Goal: Information Seeking & Learning: Learn about a topic

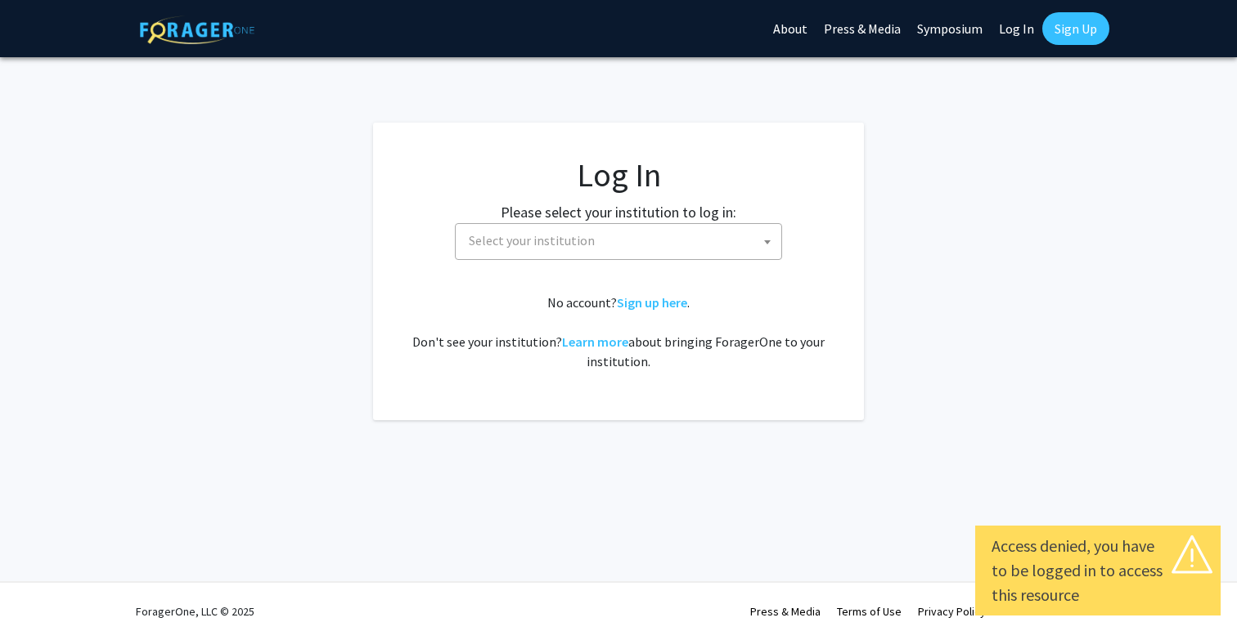
select select
click at [573, 243] on span "Select your institution" at bounding box center [532, 240] width 126 height 16
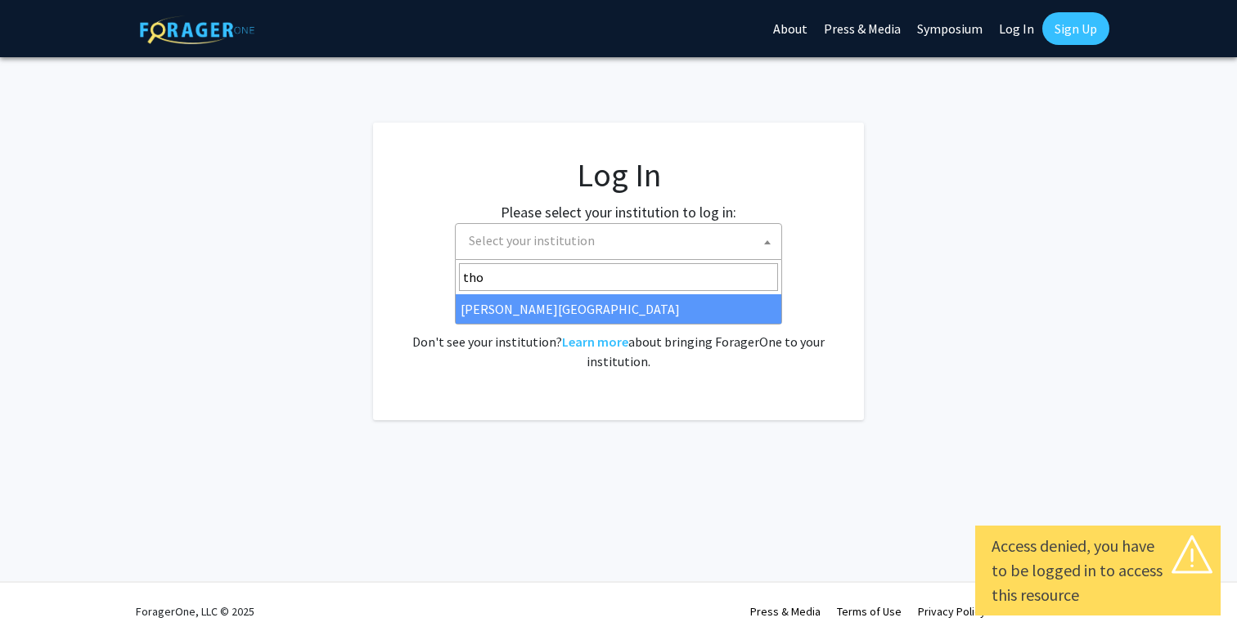
type input "[PERSON_NAME]"
select select "24"
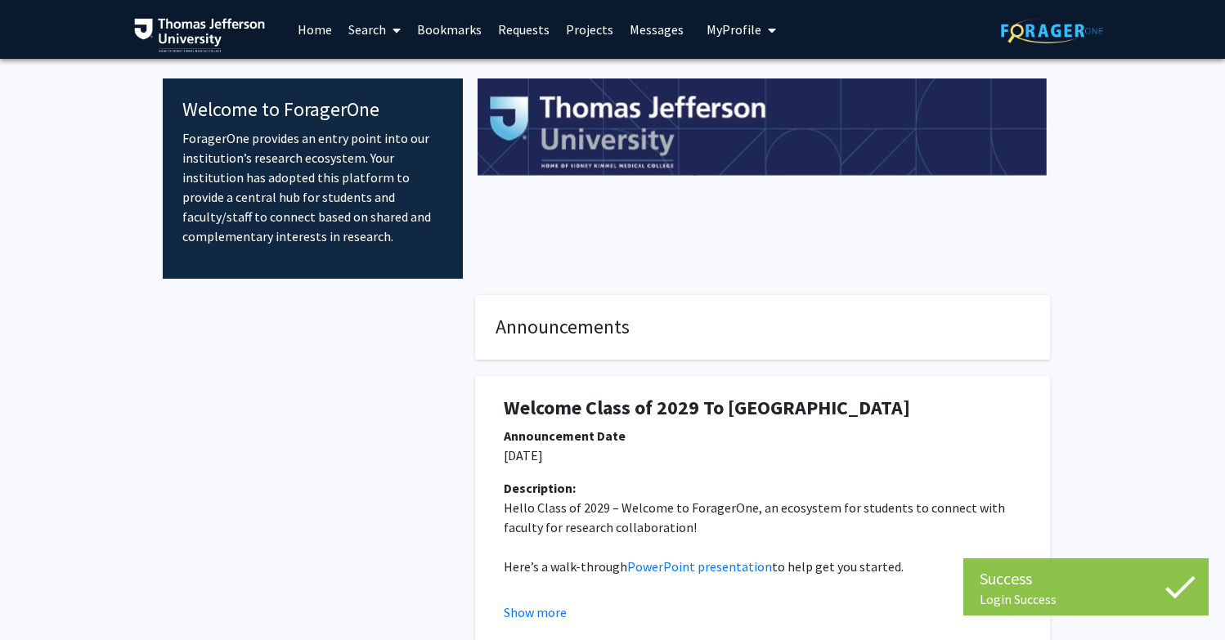
click at [573, 29] on link "Projects" at bounding box center [590, 29] width 64 height 57
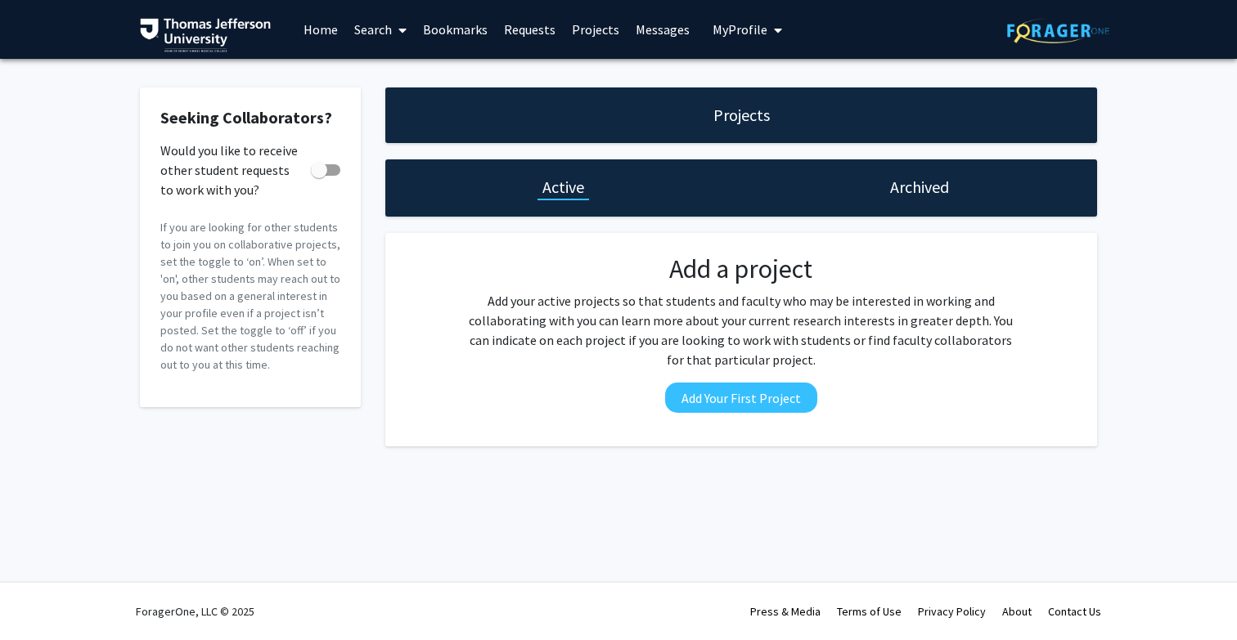
click at [361, 45] on link "Search" at bounding box center [380, 29] width 69 height 57
click at [384, 110] on span "Students" at bounding box center [396, 108] width 100 height 33
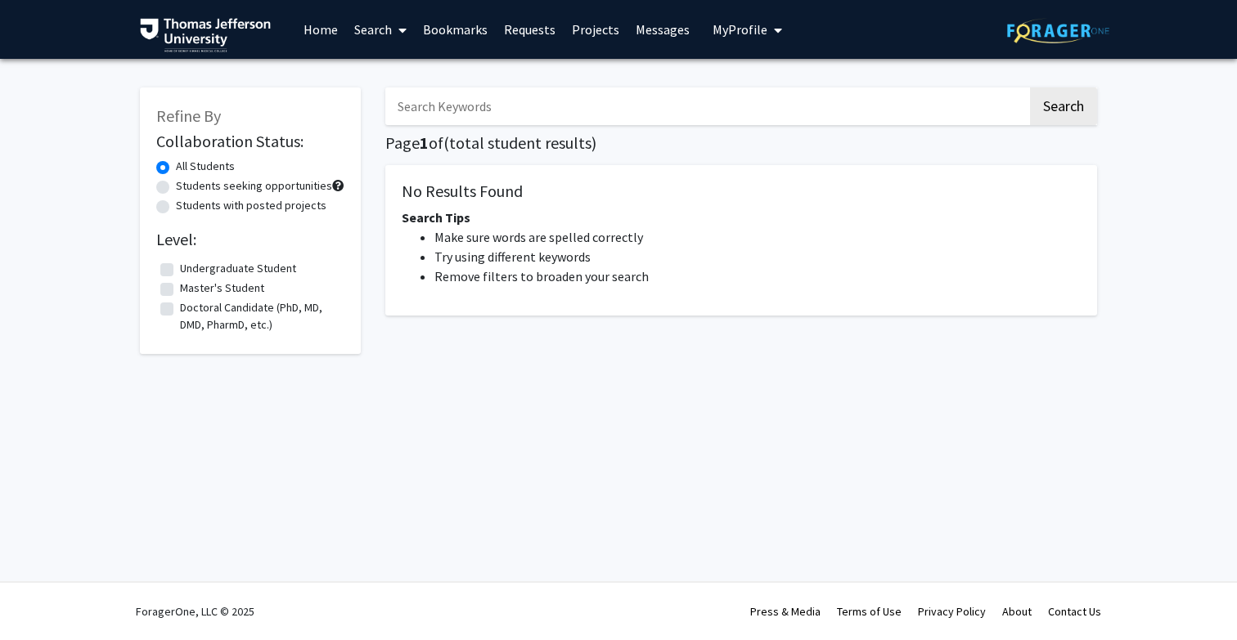
click at [383, 20] on link "Search" at bounding box center [380, 29] width 69 height 57
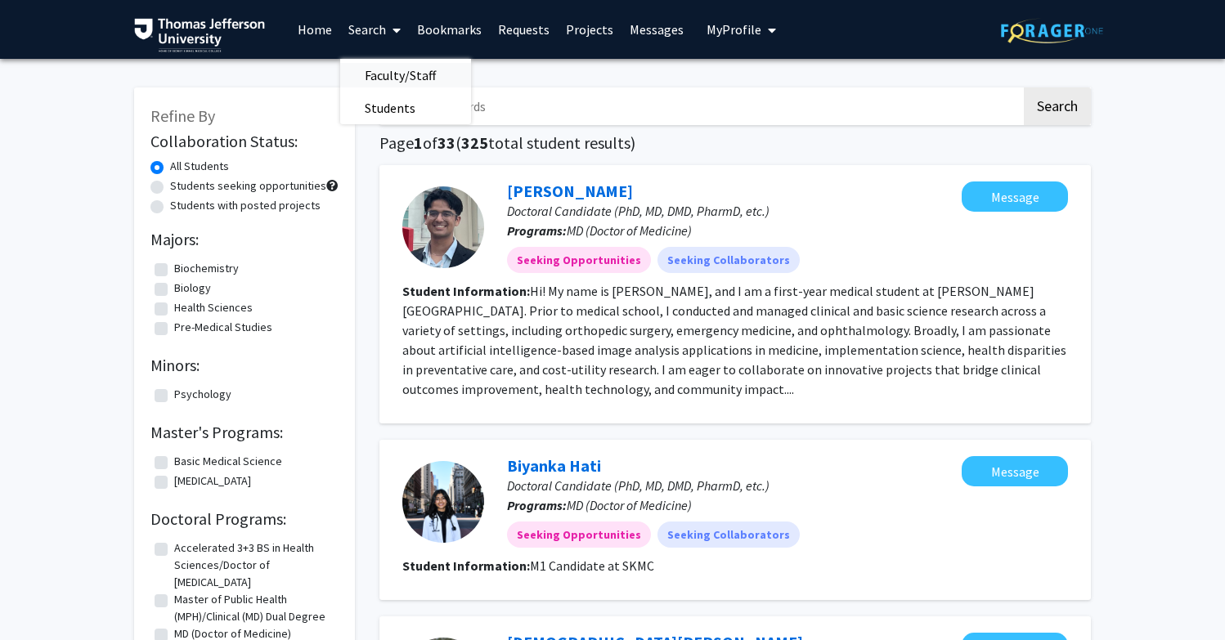
click at [383, 79] on span "Faculty/Staff" at bounding box center [400, 75] width 120 height 33
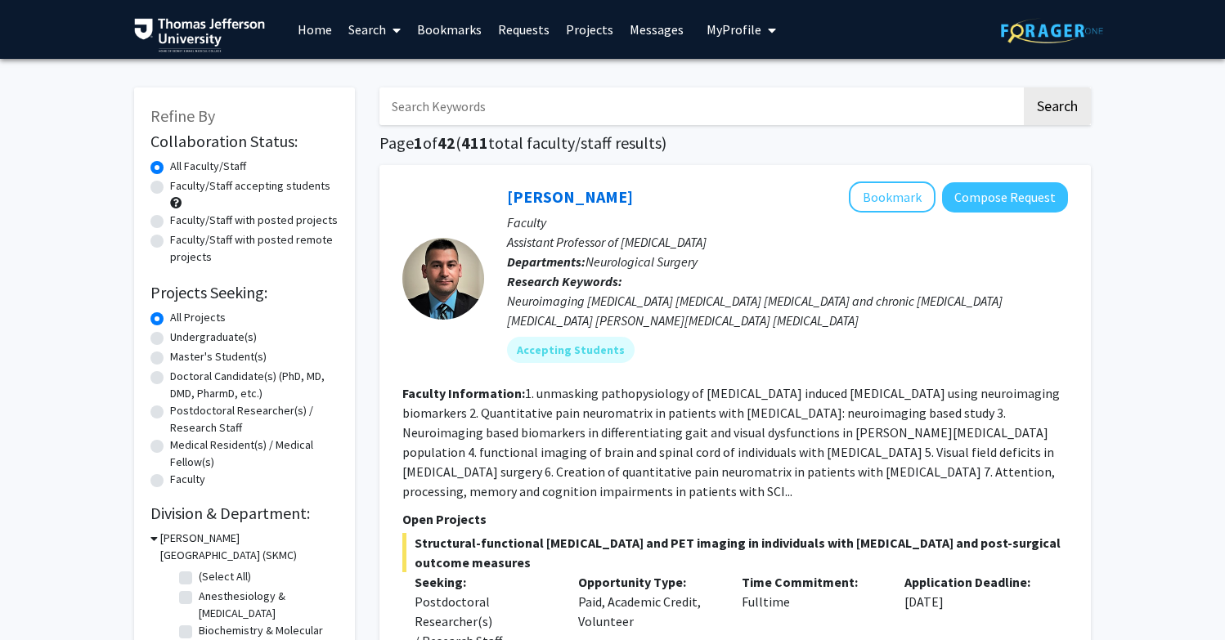
click at [233, 227] on label "Faculty/Staff with posted projects" at bounding box center [254, 220] width 168 height 17
click at [181, 222] on input "Faculty/Staff with posted projects" at bounding box center [175, 217] width 11 height 11
radio input "true"
click at [236, 256] on label "Faculty/Staff with posted remote projects" at bounding box center [254, 248] width 168 height 34
click at [181, 242] on input "Faculty/Staff with posted remote projects" at bounding box center [175, 236] width 11 height 11
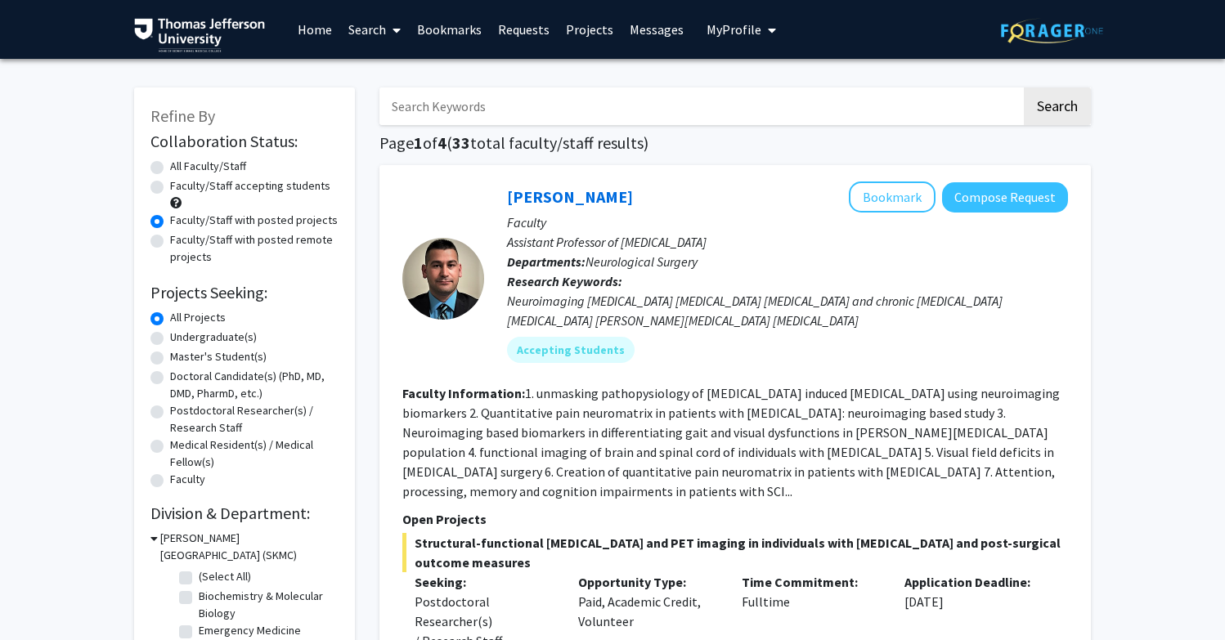
radio input "true"
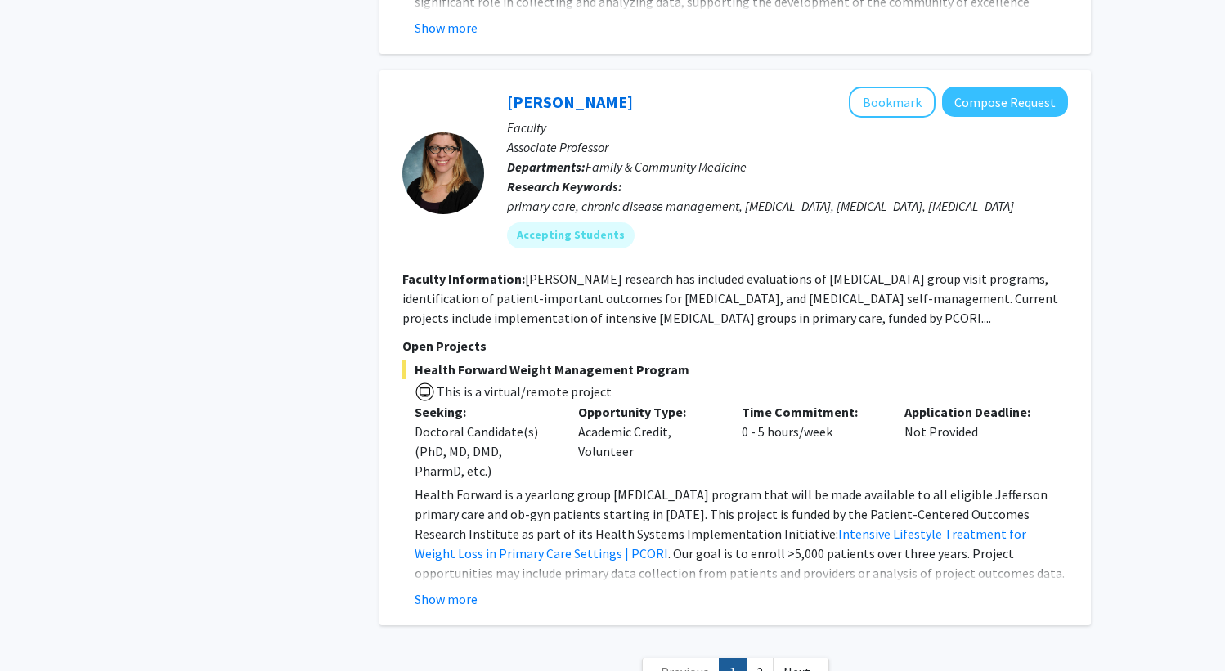
scroll to position [10130, 0]
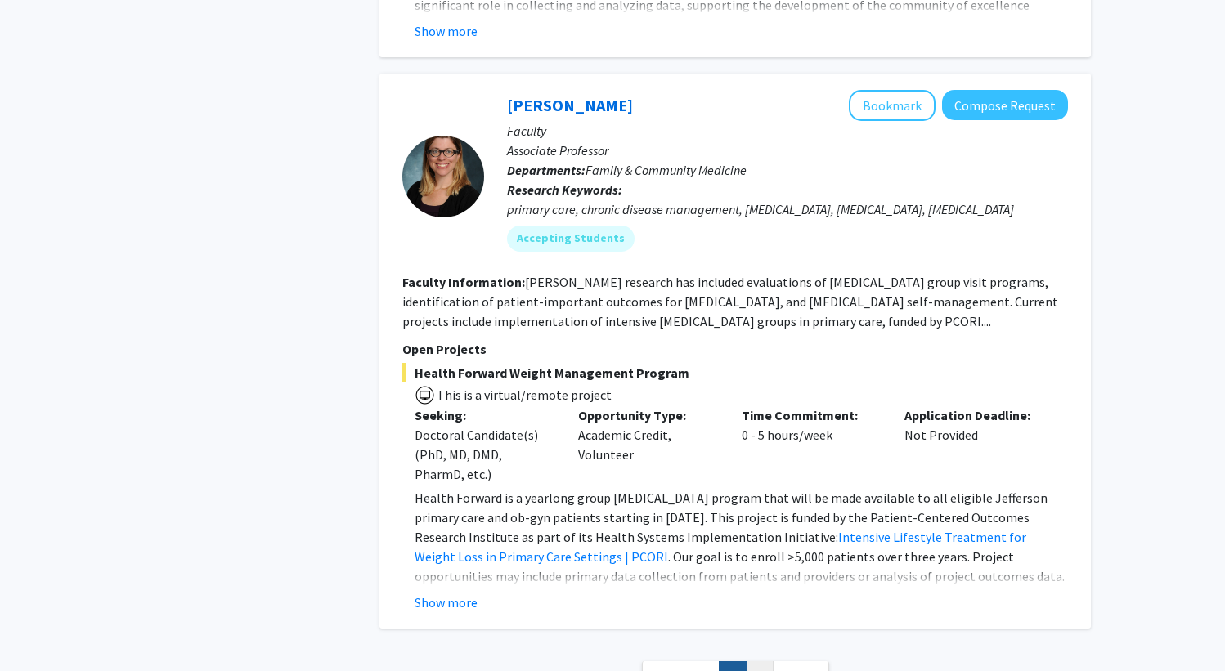
click at [767, 640] on link "2" at bounding box center [760, 676] width 28 height 29
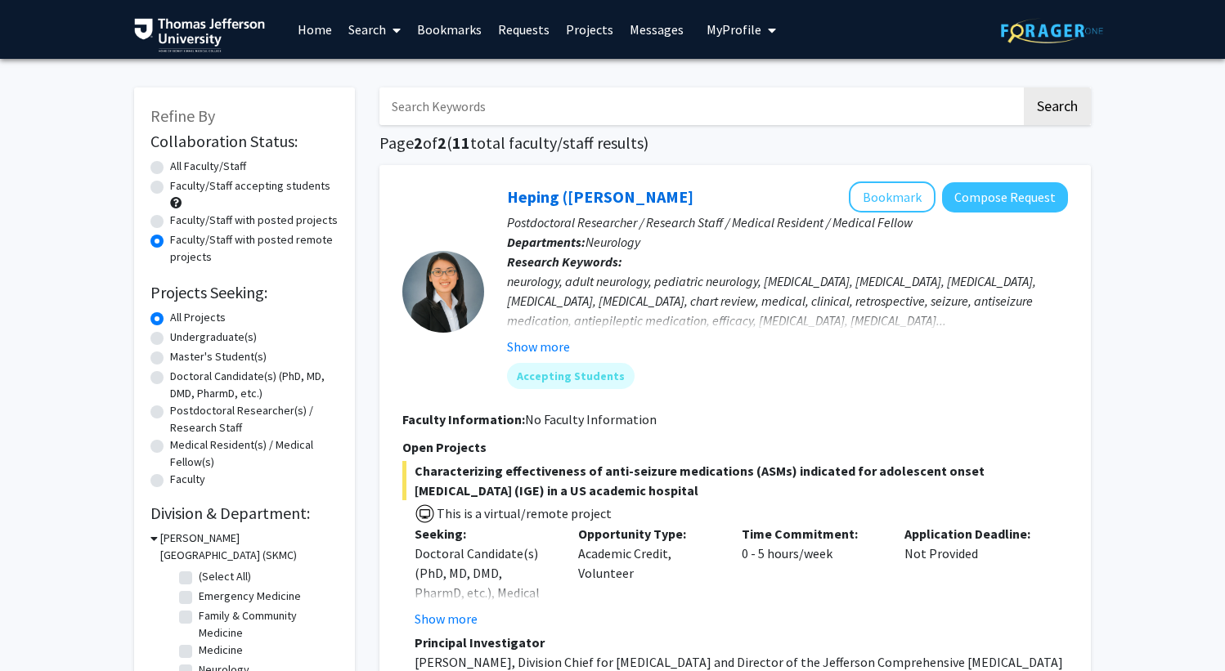
click at [236, 226] on label "Faculty/Staff with posted projects" at bounding box center [254, 220] width 168 height 17
click at [181, 222] on input "Faculty/Staff with posted projects" at bounding box center [175, 217] width 11 height 11
radio input "true"
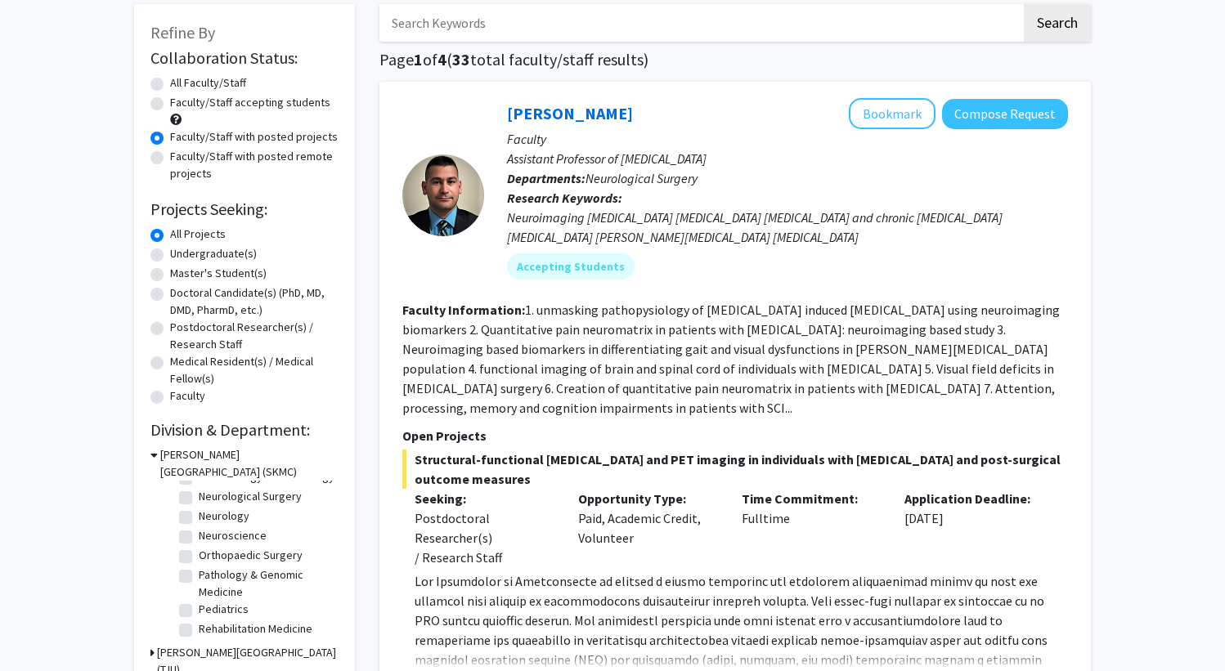
scroll to position [249, 0]
click at [234, 611] on label "Pediatrics" at bounding box center [224, 609] width 50 height 17
click at [209, 611] on input "Pediatrics" at bounding box center [204, 606] width 11 height 11
checkbox input "true"
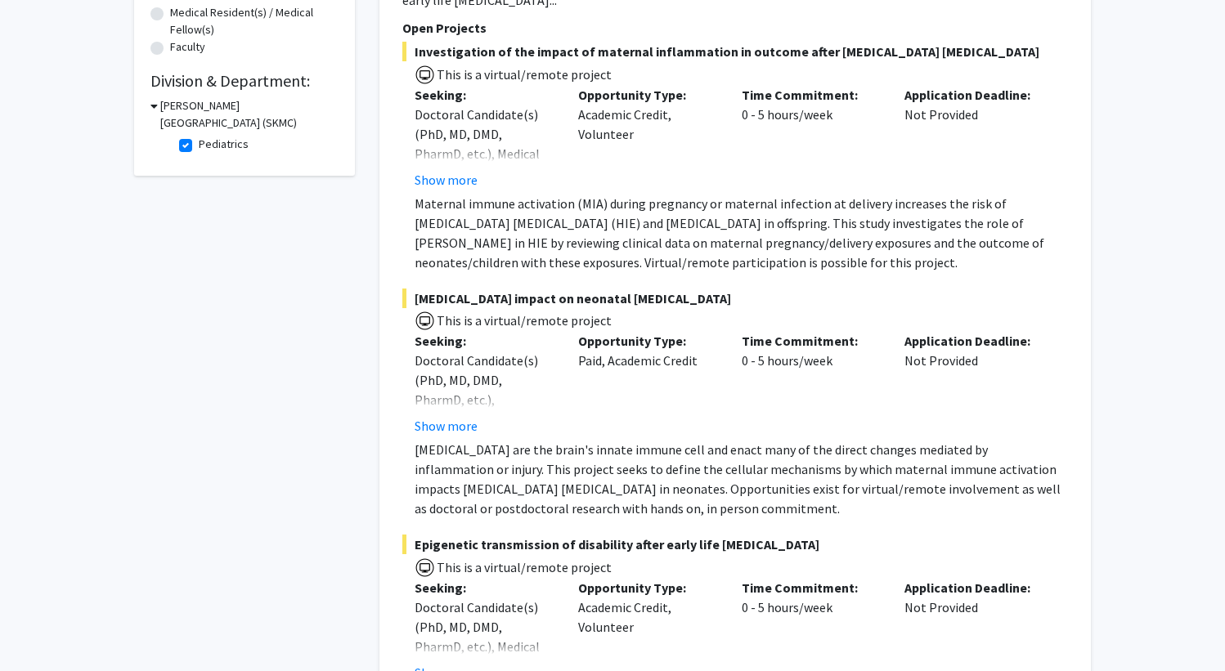
scroll to position [432, 0]
click at [425, 177] on button "Show more" at bounding box center [446, 181] width 63 height 20
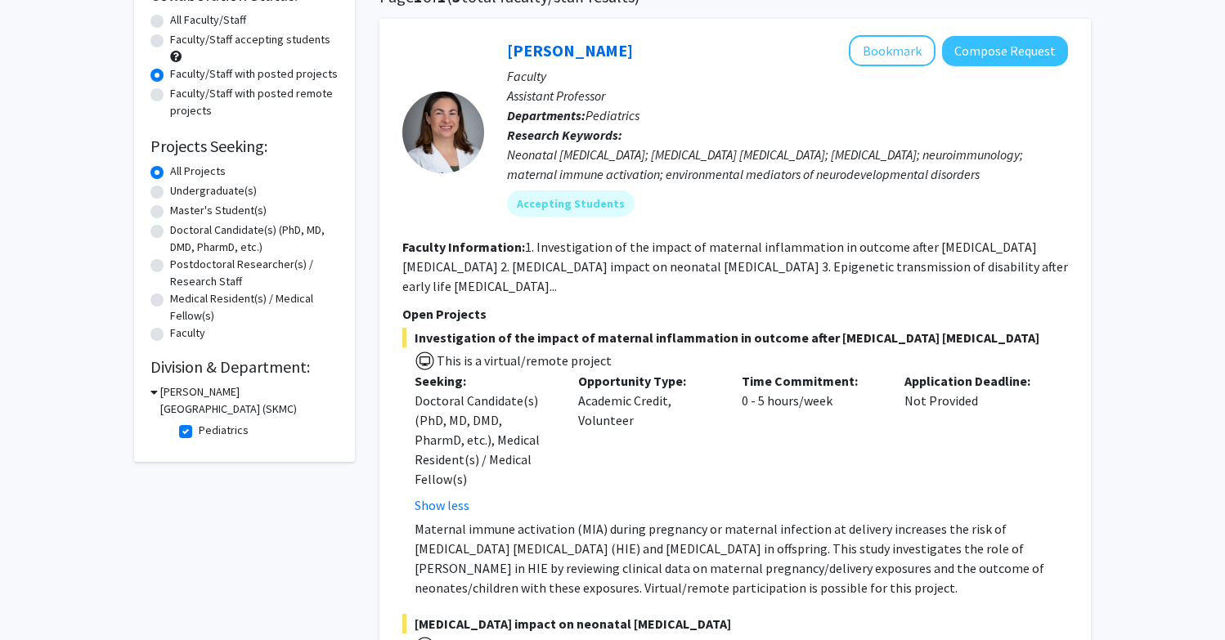
scroll to position [146, 0]
click at [199, 430] on label "Pediatrics" at bounding box center [224, 431] width 50 height 17
click at [199, 430] on input "Pediatrics" at bounding box center [204, 428] width 11 height 11
checkbox input "false"
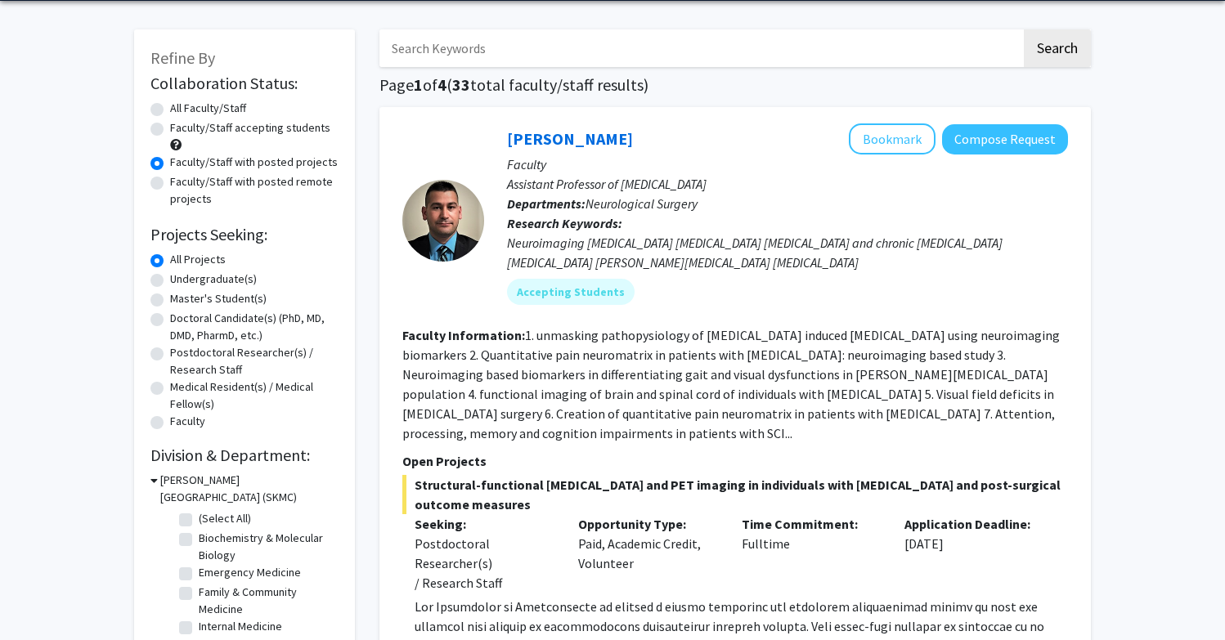
scroll to position [56, 0]
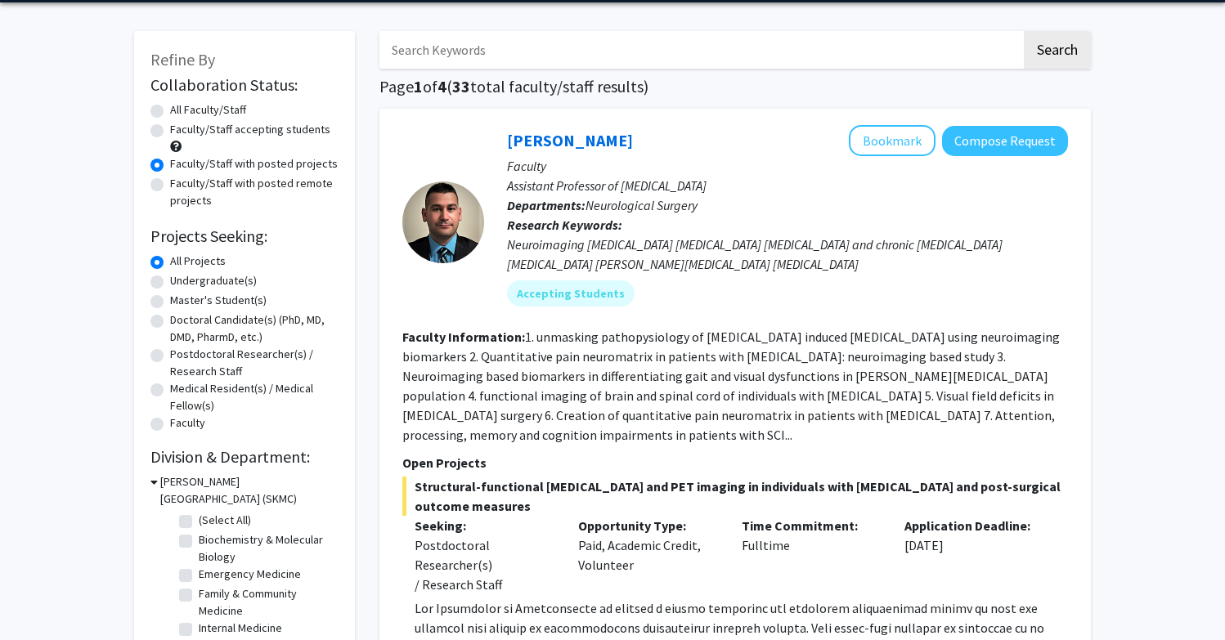
click at [529, 58] on input "Search Keywords" at bounding box center [700, 50] width 642 height 38
type input "genetic"
click at [1057, 52] on button "Search" at bounding box center [1057, 50] width 67 height 38
radio input "true"
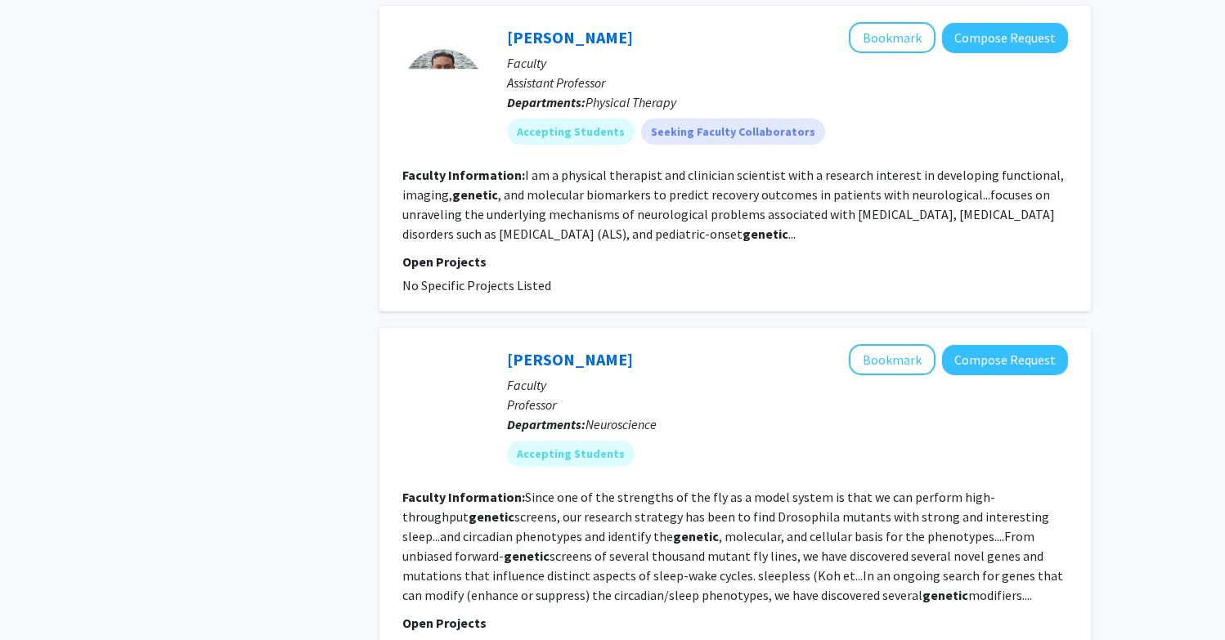
scroll to position [1320, 0]
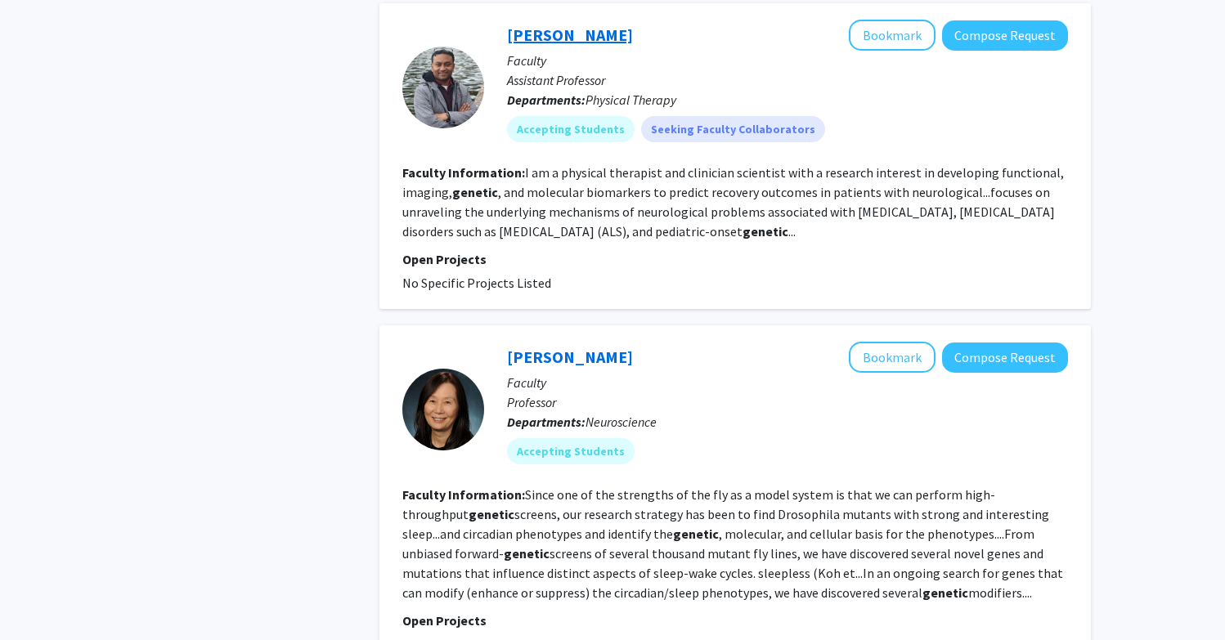
click at [611, 44] on link "Jayakrishnan Nair" at bounding box center [570, 35] width 126 height 20
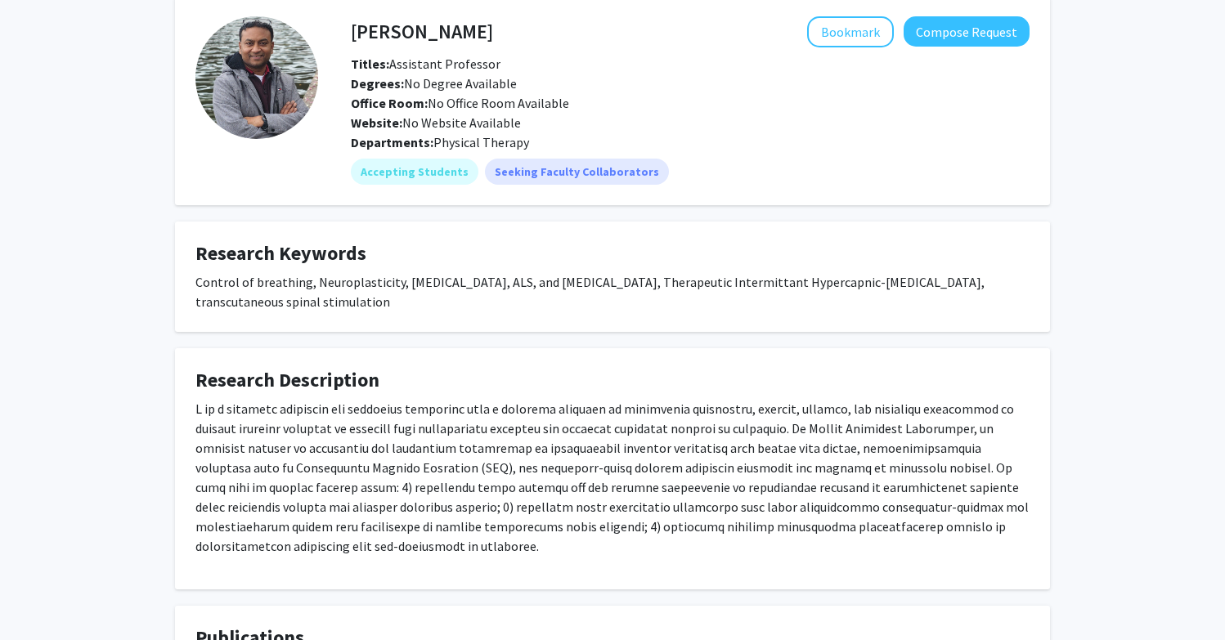
scroll to position [76, 0]
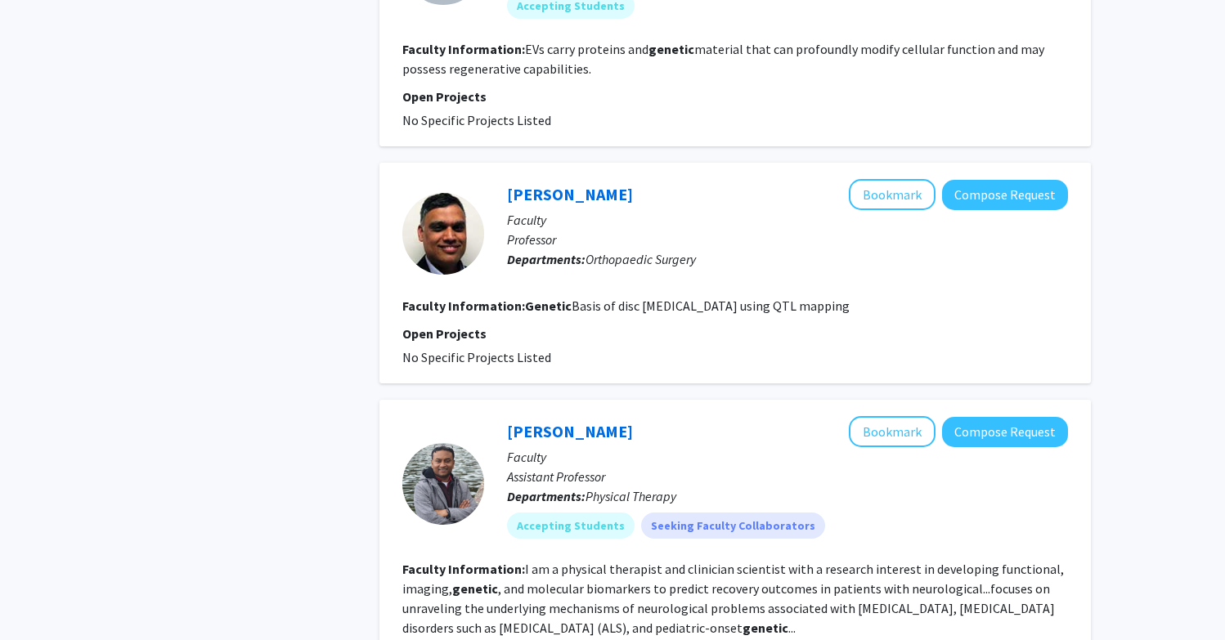
scroll to position [925, 0]
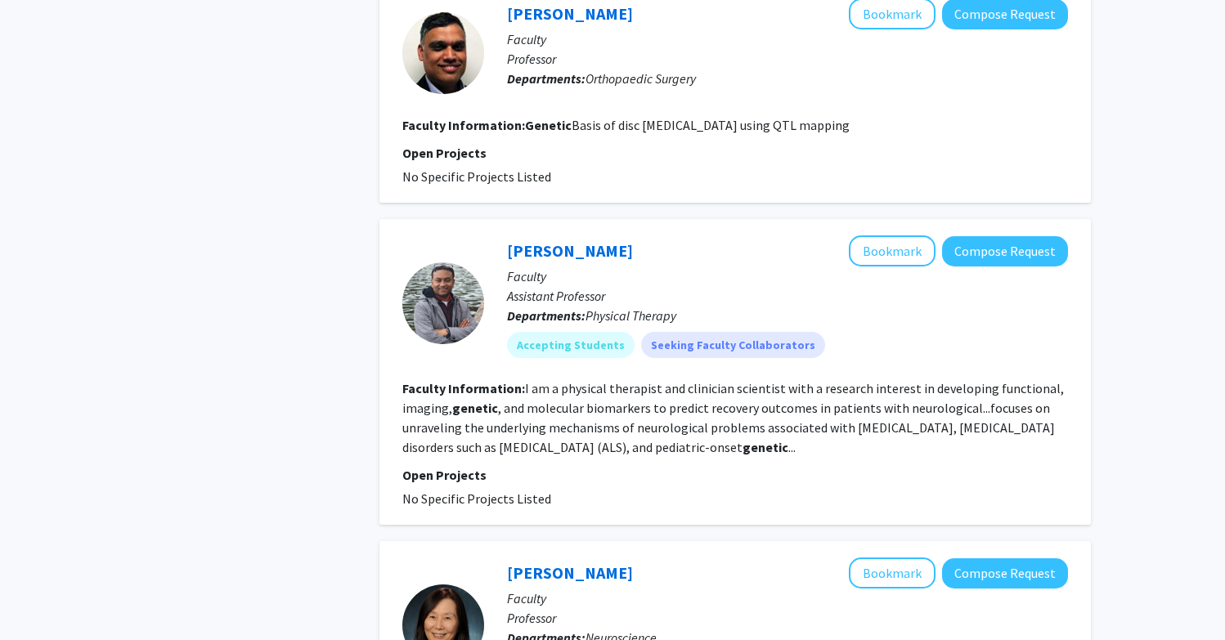
click at [348, 478] on div "Refine By Collaboration Status: Collaboration Status All Faculty/Staff Collabor…" at bounding box center [244, 540] width 245 height 3146
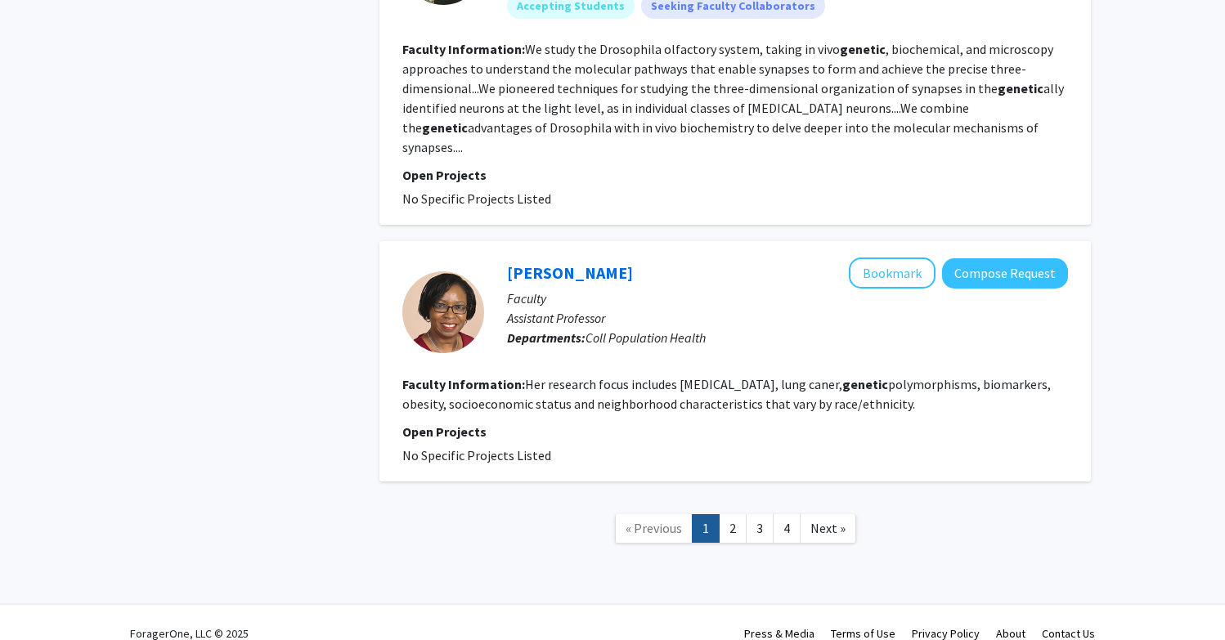
scroll to position [2643, 0]
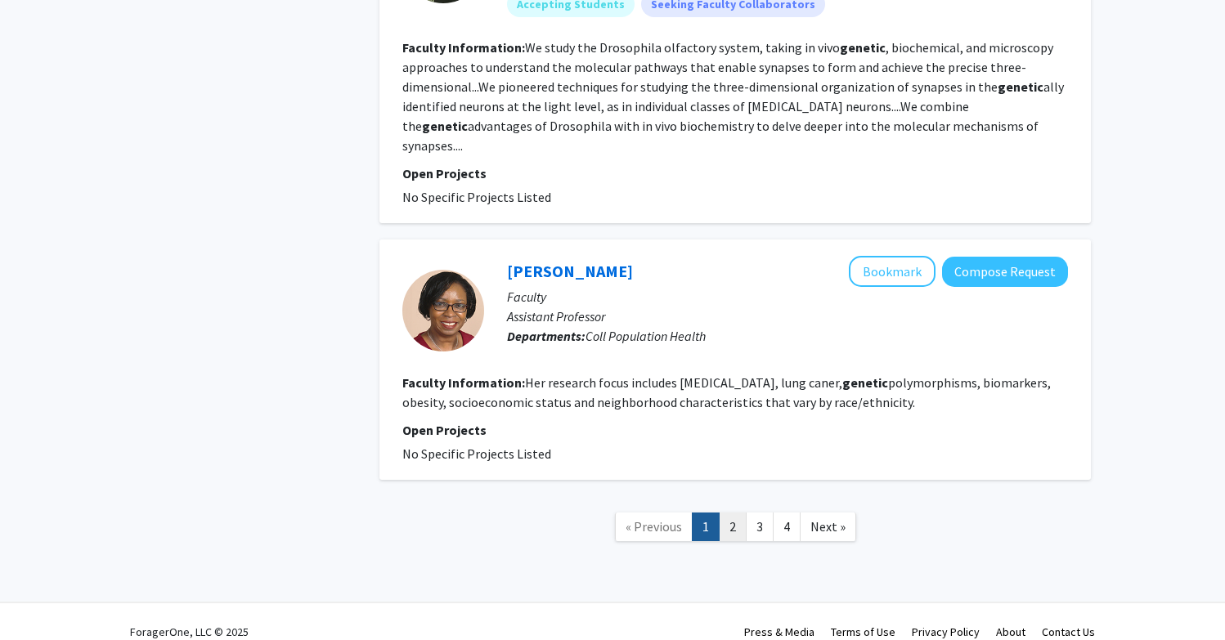
click at [732, 516] on link "2" at bounding box center [733, 527] width 28 height 29
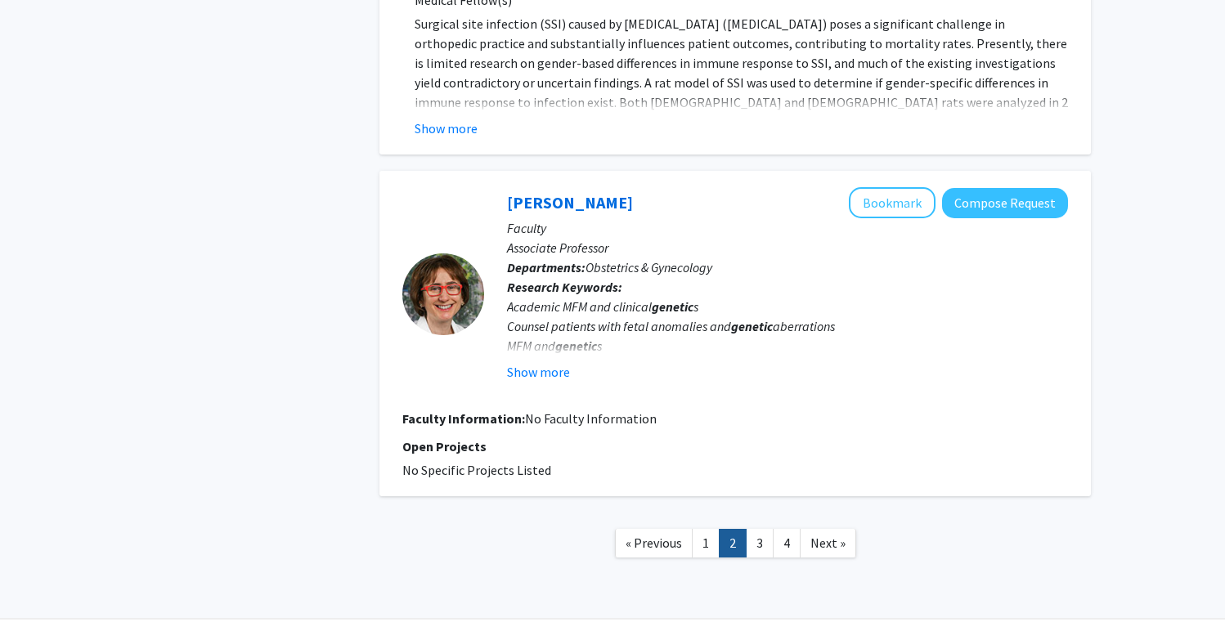
scroll to position [3282, 0]
click at [761, 530] on link "3" at bounding box center [760, 544] width 28 height 29
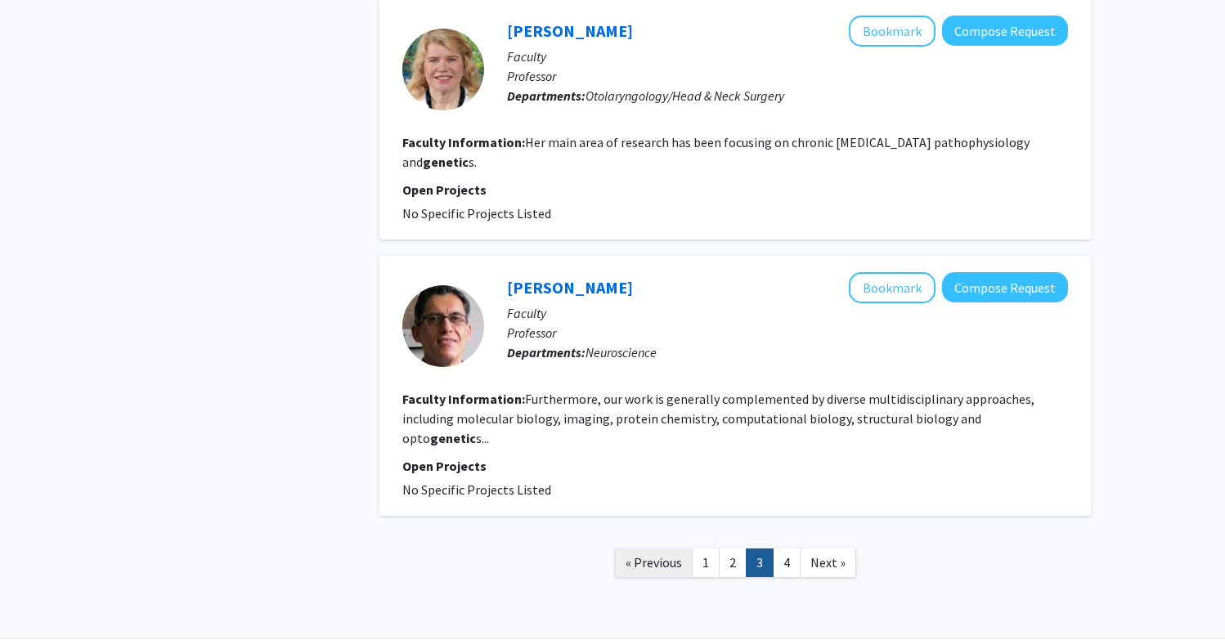
scroll to position [3338, 0]
click at [796, 550] on link "4" at bounding box center [787, 564] width 28 height 29
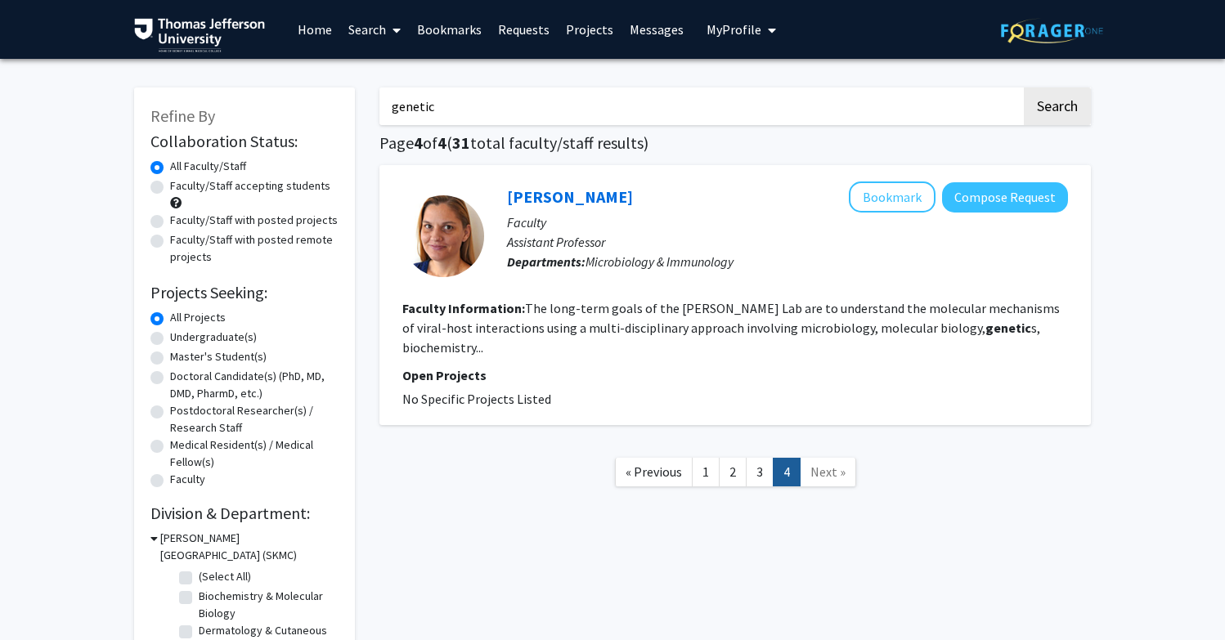
click at [427, 114] on input "genetic" at bounding box center [700, 107] width 642 height 38
type input "n"
click at [1057, 109] on button "Search" at bounding box center [1057, 107] width 67 height 38
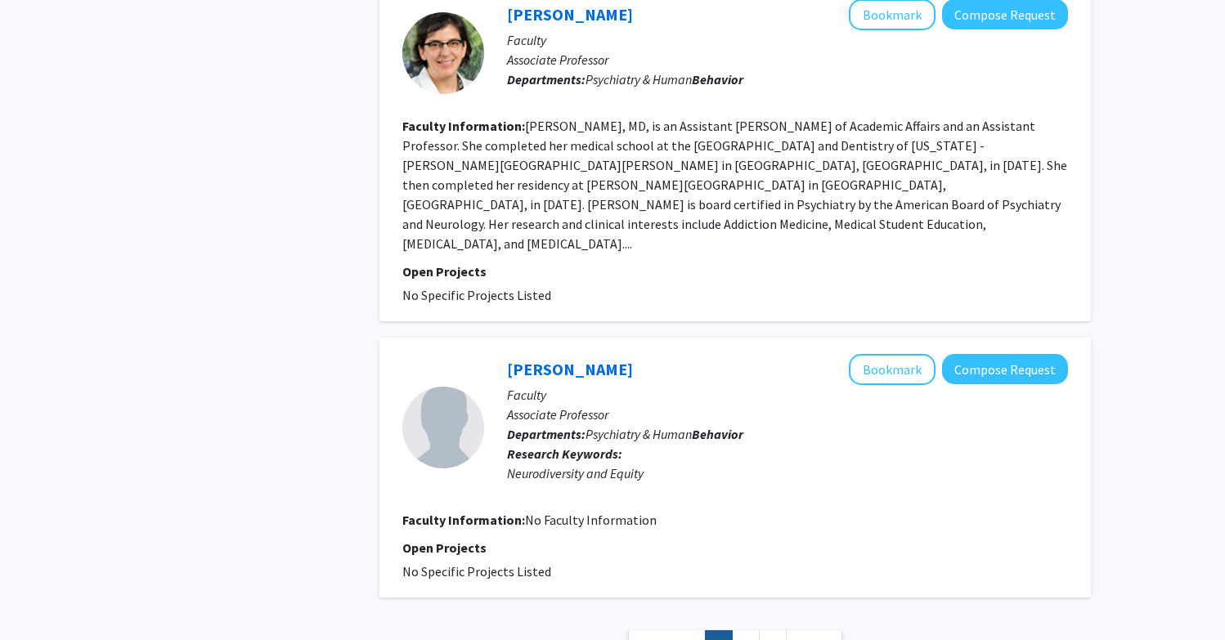
scroll to position [6349, 0]
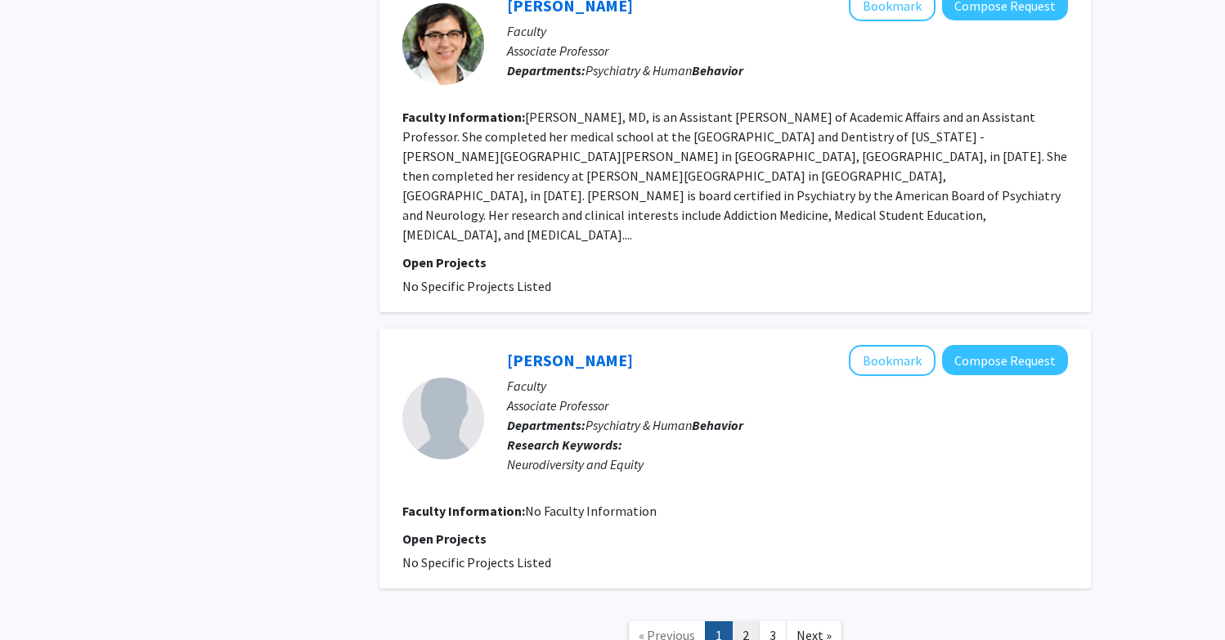
click at [752, 622] on link "2" at bounding box center [746, 636] width 28 height 29
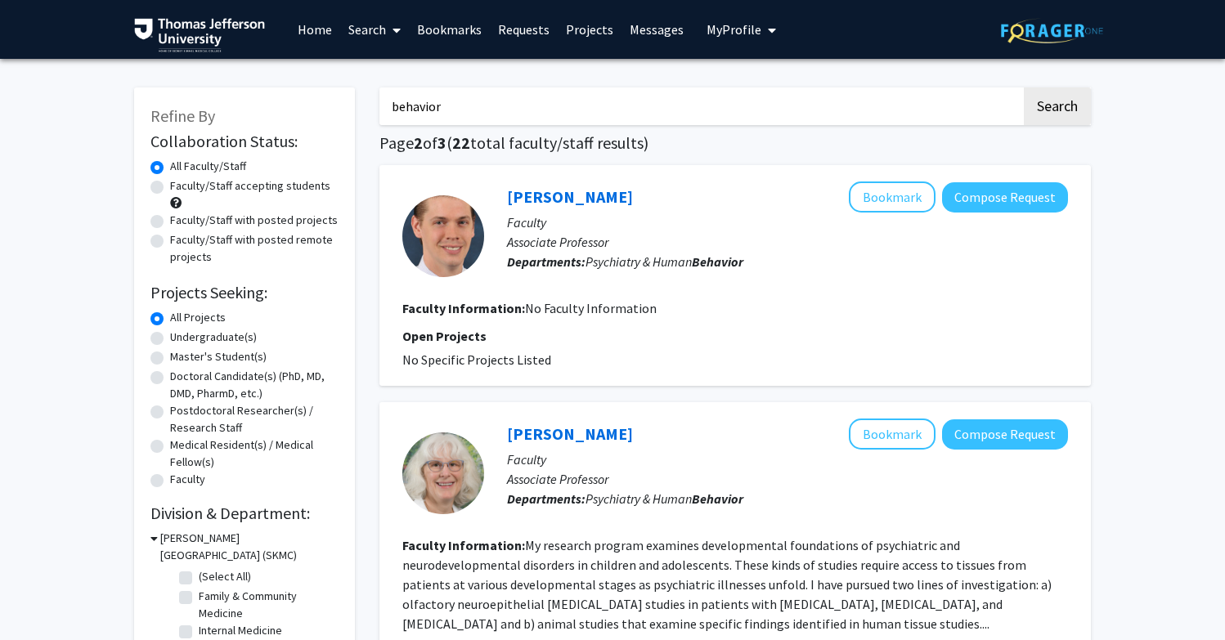
click at [433, 95] on input "behavior" at bounding box center [700, 107] width 642 height 38
type input "sdoh"
click at [1057, 109] on button "Search" at bounding box center [1057, 107] width 67 height 38
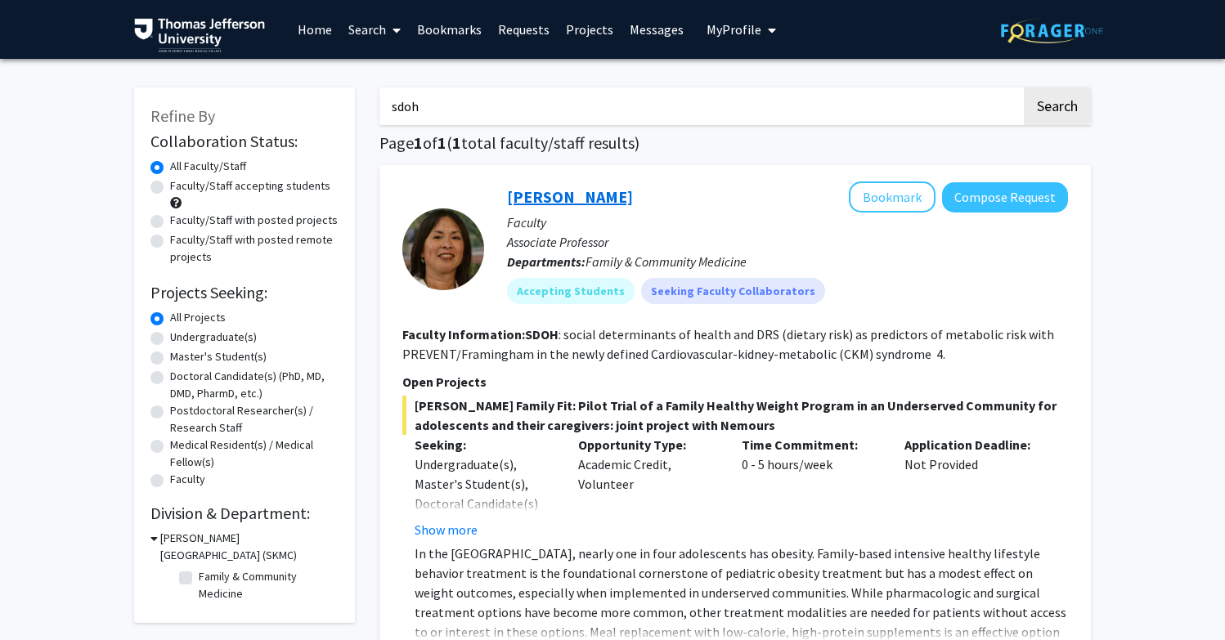
click at [585, 192] on link "[PERSON_NAME]" at bounding box center [570, 196] width 126 height 20
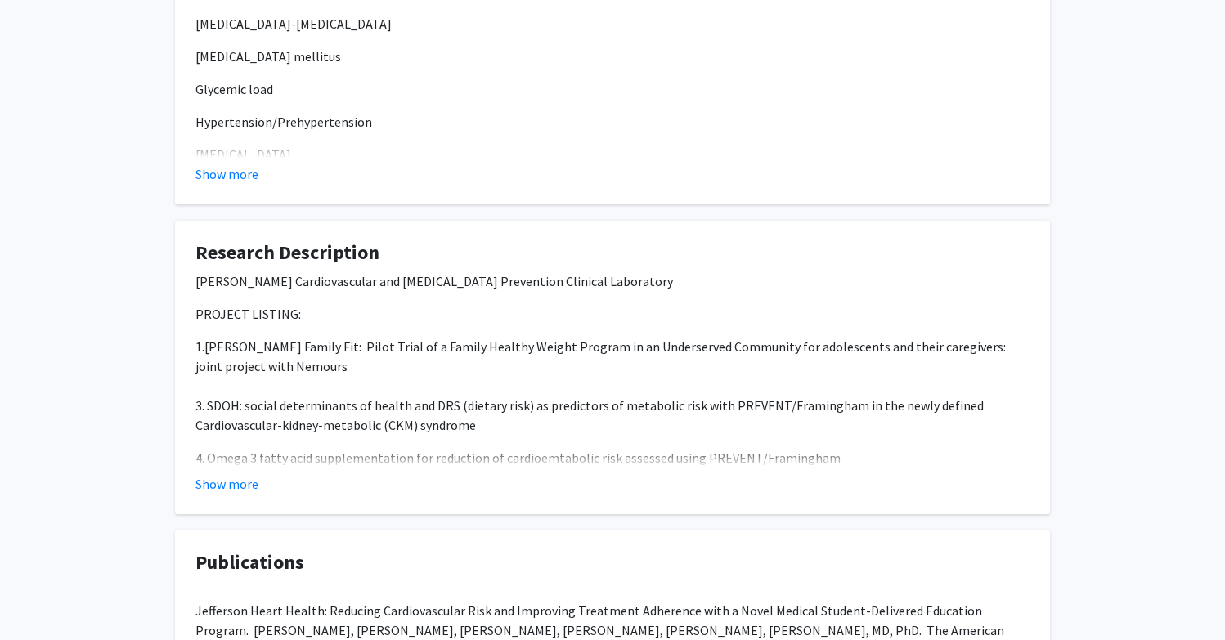
scroll to position [3354, 0]
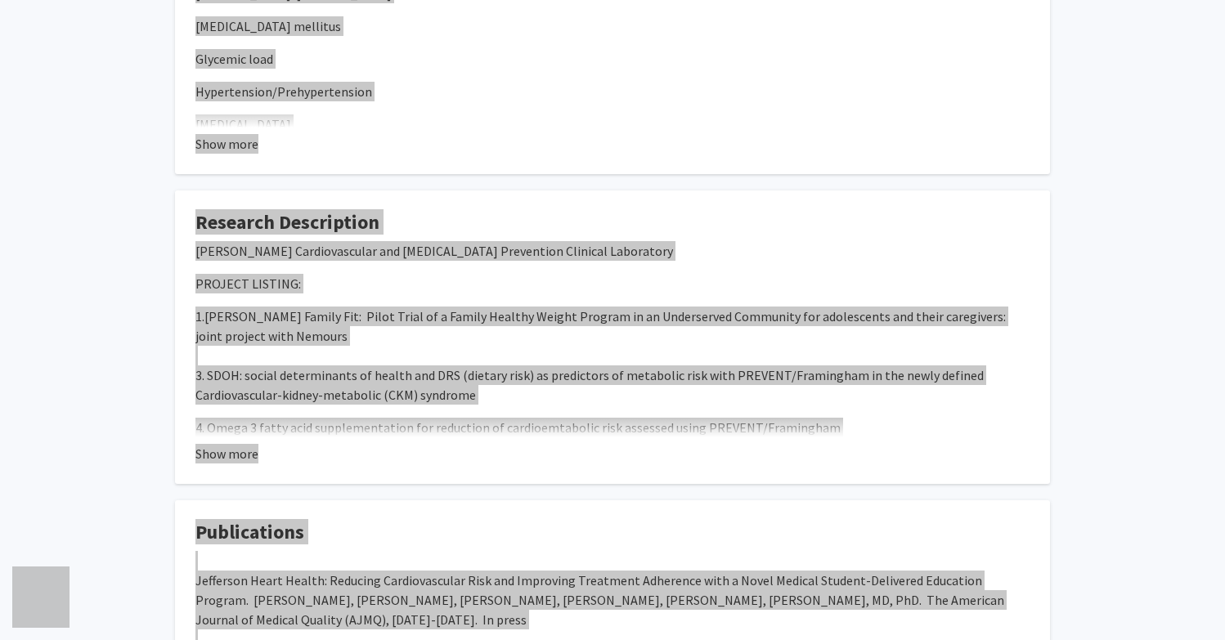
click at [850, 439] on fg-read-more "Dr. Cheng's Cardiovascular and Alzheimer's Prevention Clinical Laboratory PROJE…" at bounding box center [612, 352] width 834 height 222
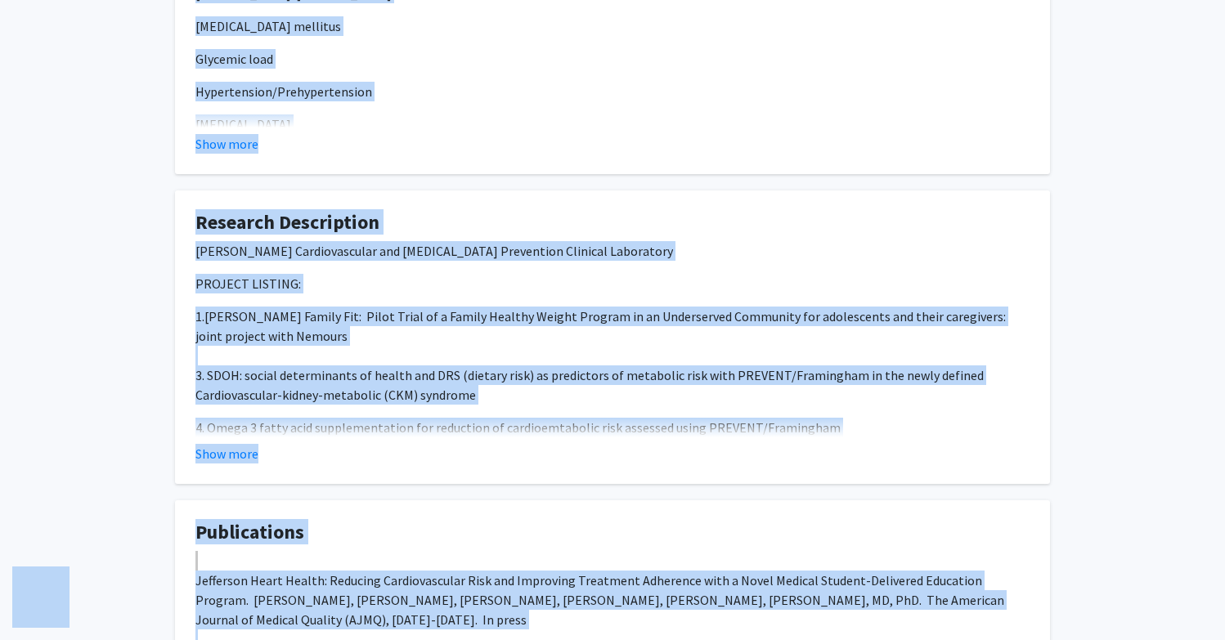
click at [850, 439] on fg-read-more "Dr. Cheng's Cardiovascular and Alzheimer's Prevention Clinical Laboratory PROJE…" at bounding box center [612, 352] width 834 height 222
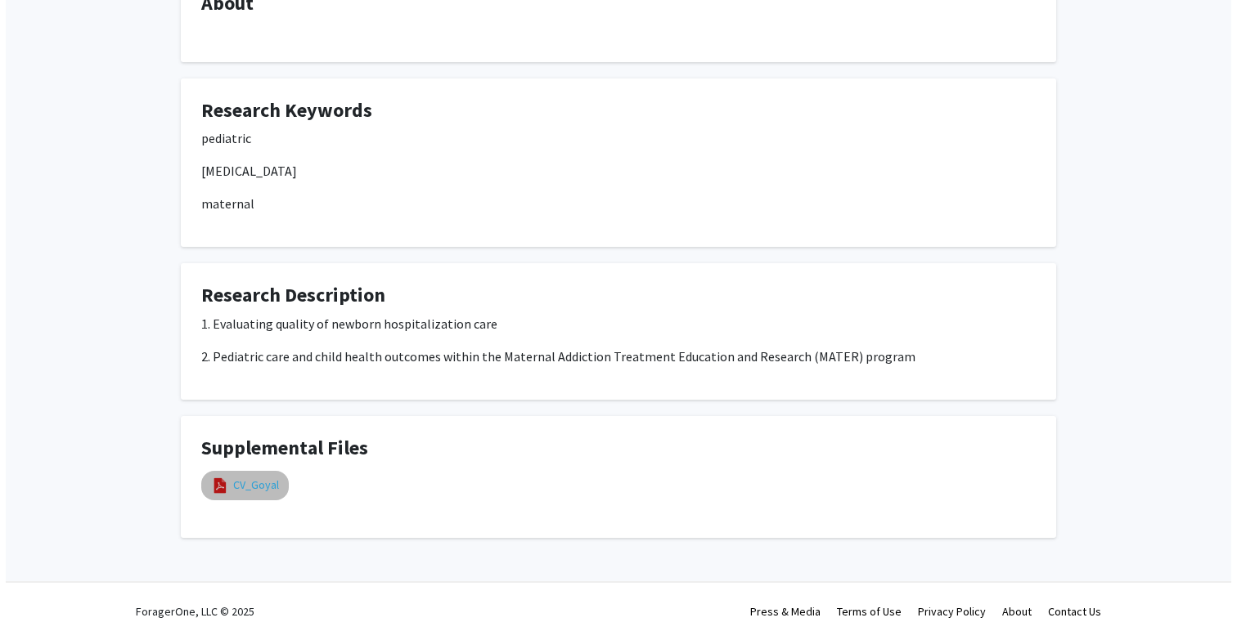
scroll to position [554, 0]
click at [239, 489] on link "CV_Goyal" at bounding box center [250, 486] width 46 height 17
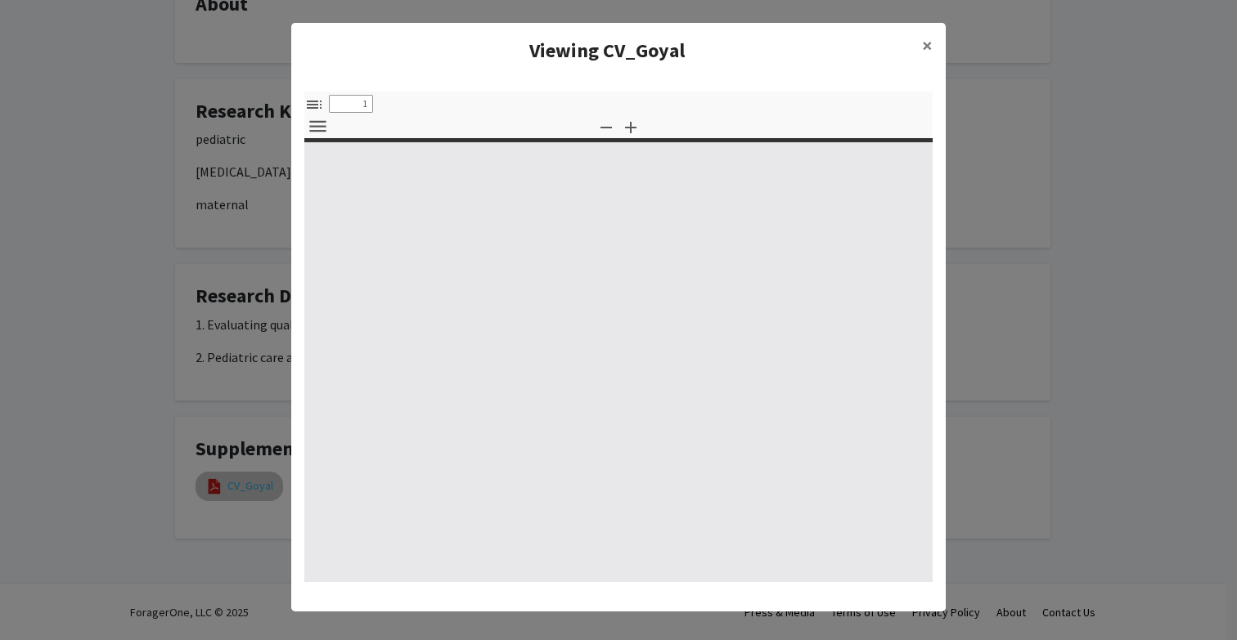
select select "custom"
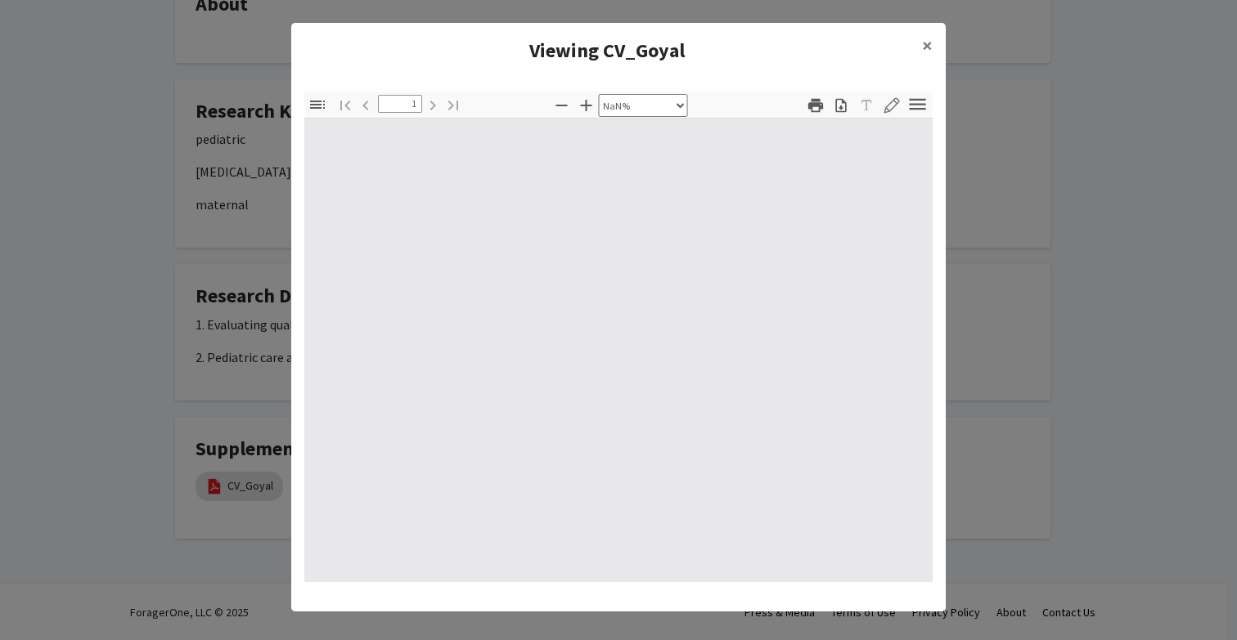
type input "0"
select select "custom"
type input "1"
select select "auto"
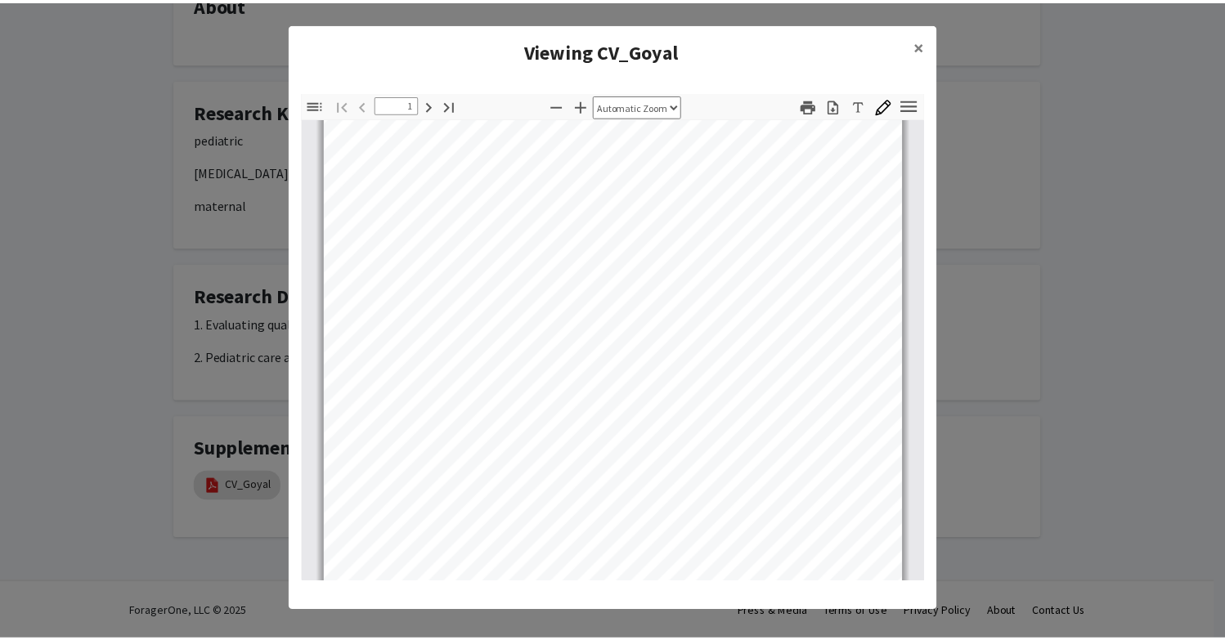
scroll to position [222, 0]
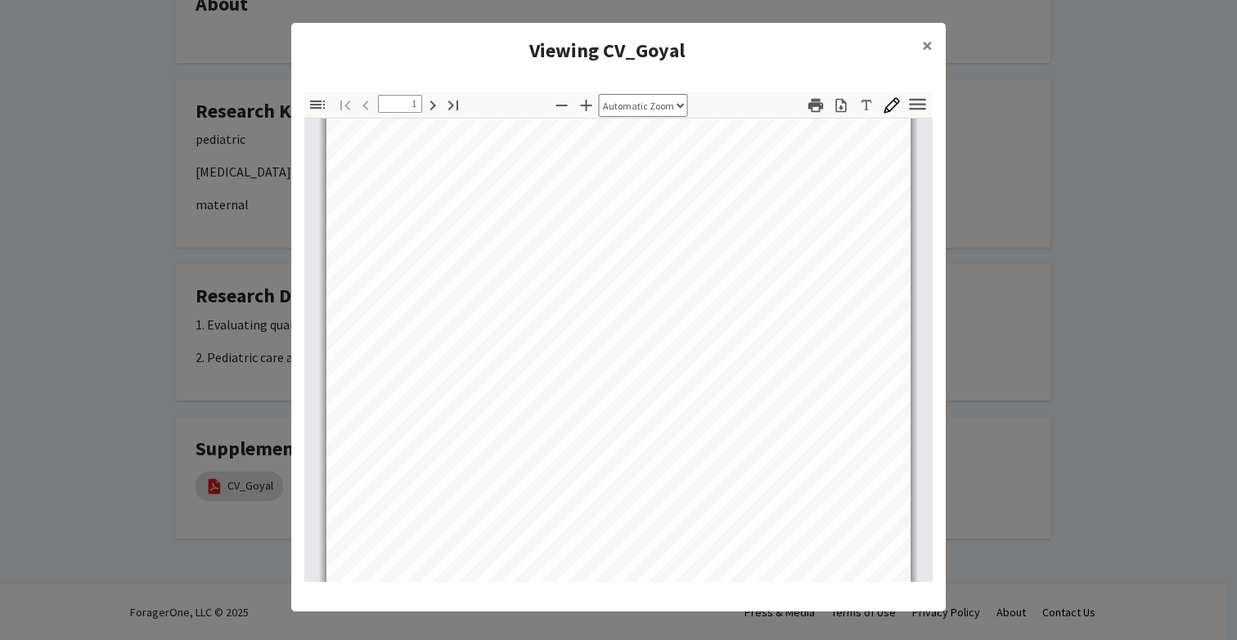
click at [200, 201] on modal-container "Viewing CV_Goyal × Thumbnails Document Outline Attachments Layers Current Outli…" at bounding box center [618, 320] width 1237 height 640
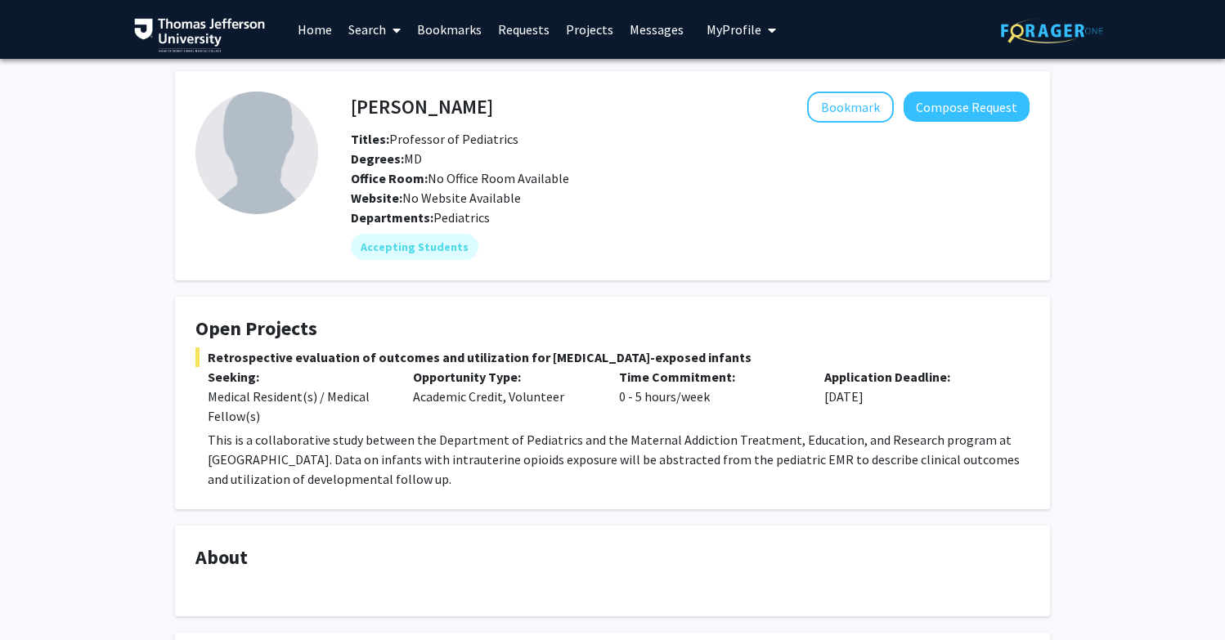
scroll to position [0, 0]
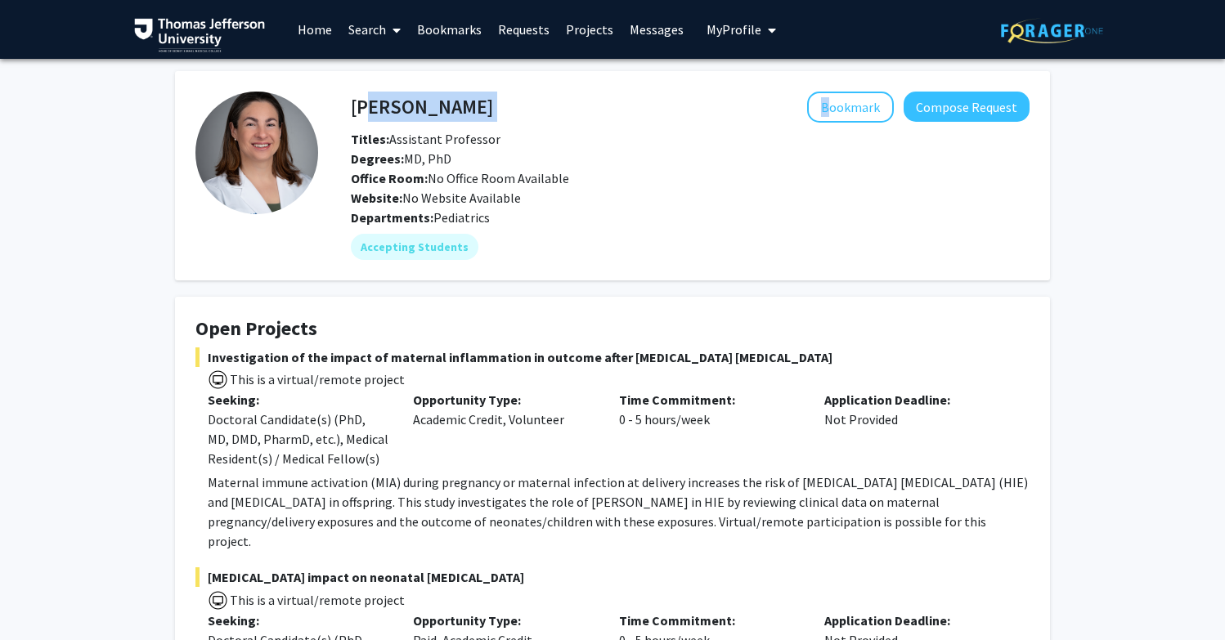
drag, startPoint x: 357, startPoint y: 102, endPoint x: 581, endPoint y: 114, distance: 223.6
click at [581, 114] on div "[PERSON_NAME] Bookmark Compose Request" at bounding box center [690, 107] width 703 height 31
copy div "[PERSON_NAME]"
click at [533, 199] on div "Website: No Website Available" at bounding box center [690, 198] width 703 height 20
click at [388, 106] on h4 "[PERSON_NAME]" at bounding box center [422, 107] width 142 height 30
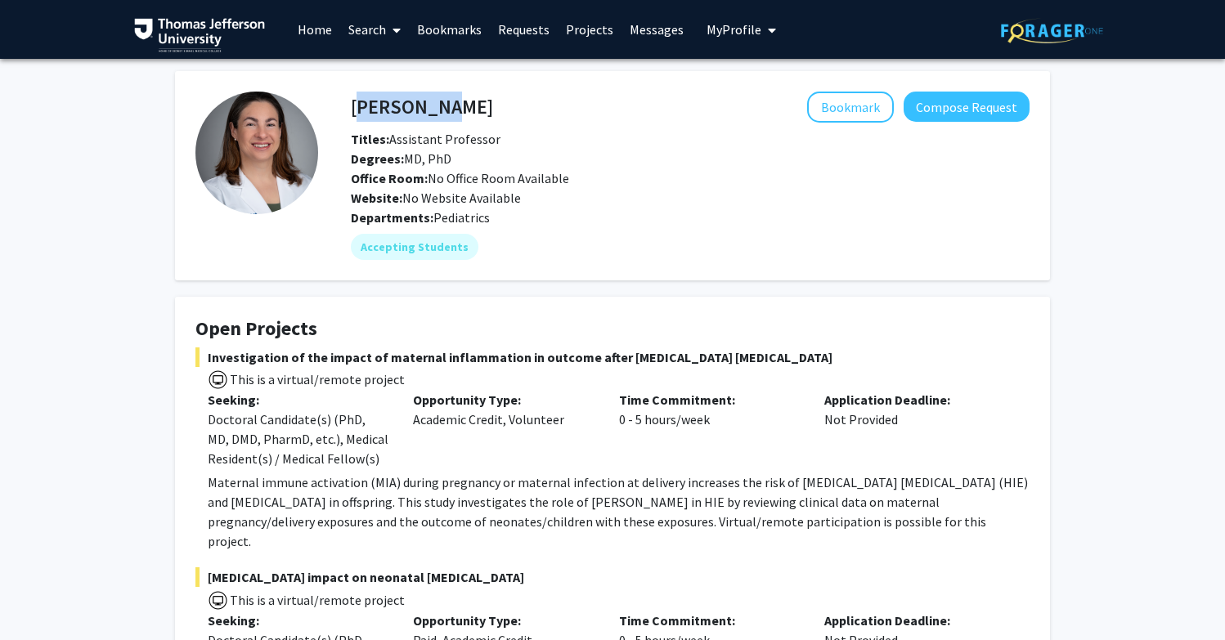
click at [388, 106] on h4 "[PERSON_NAME]" at bounding box center [422, 107] width 142 height 30
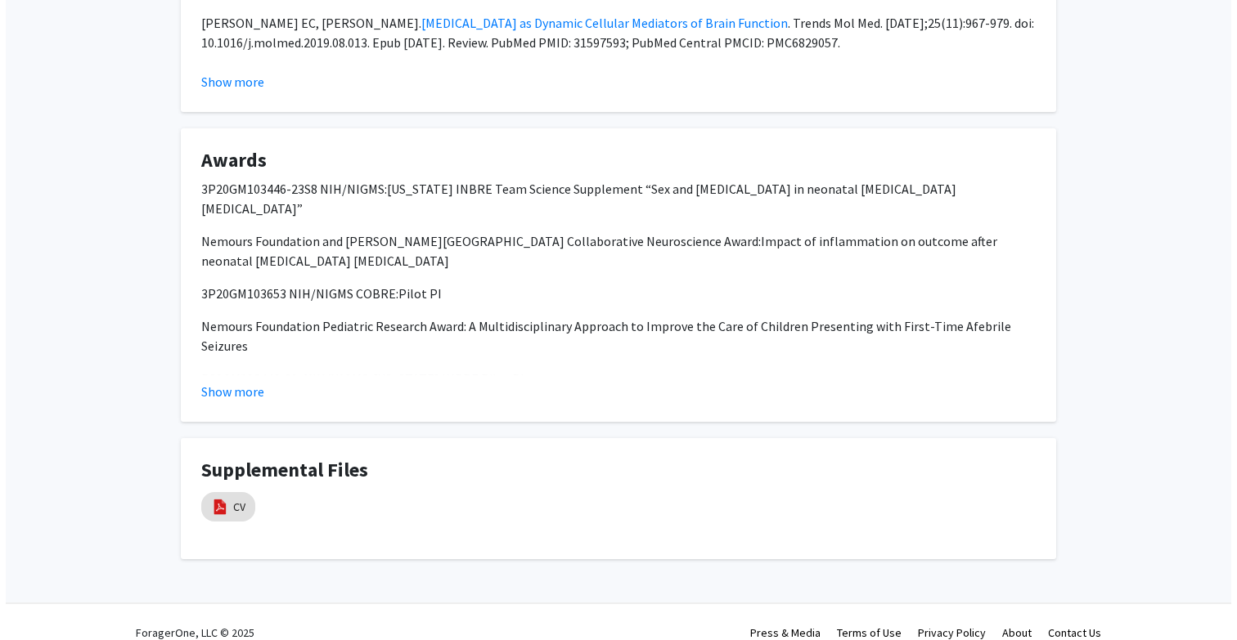
scroll to position [1849, 0]
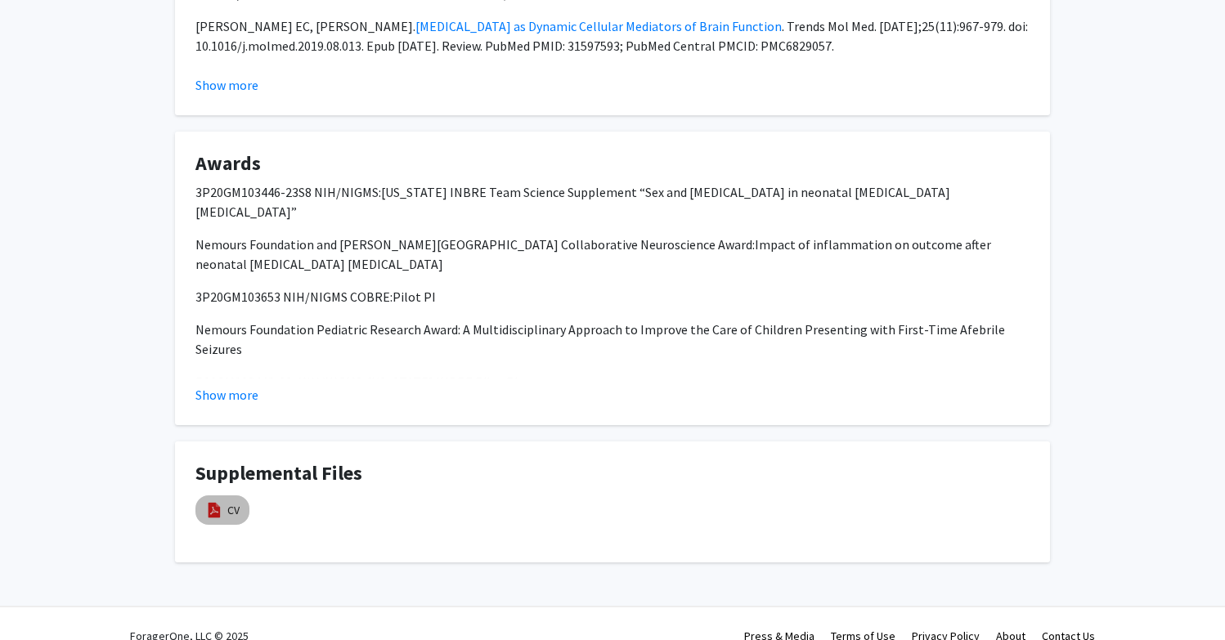
click at [222, 501] on img at bounding box center [214, 510] width 18 height 18
click at [247, 496] on mat-chip "CV" at bounding box center [222, 510] width 54 height 29
click at [205, 501] on mat-chip "CV" at bounding box center [222, 510] width 54 height 29
click at [232, 502] on link "CV" at bounding box center [233, 510] width 12 height 17
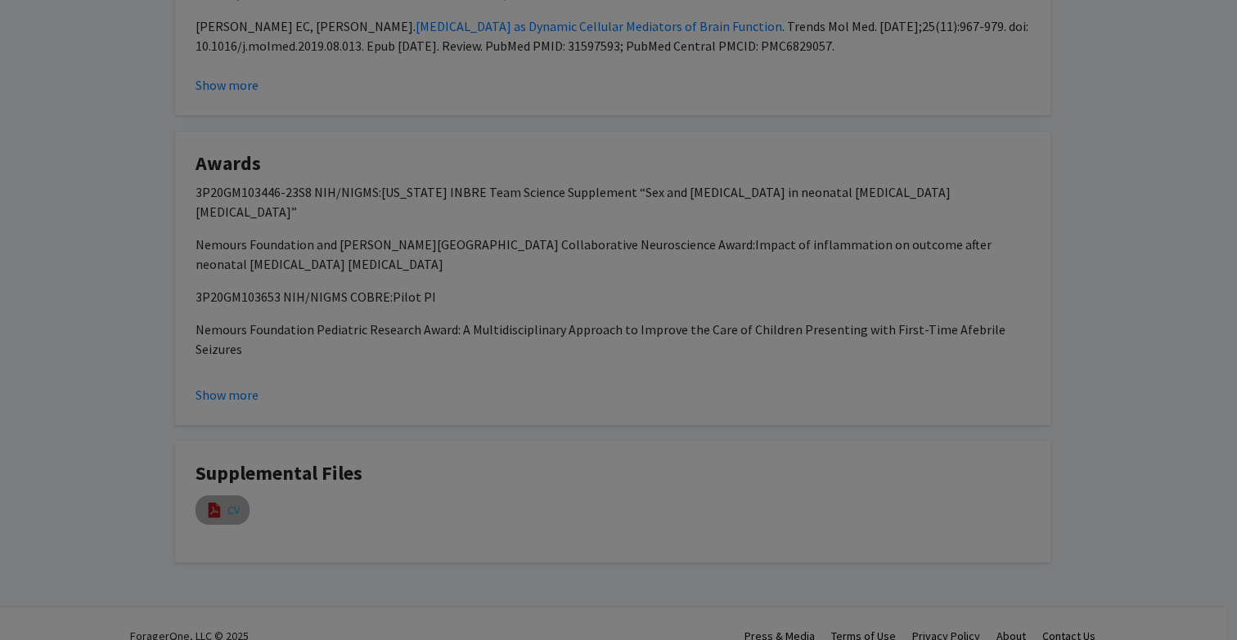
select select "custom"
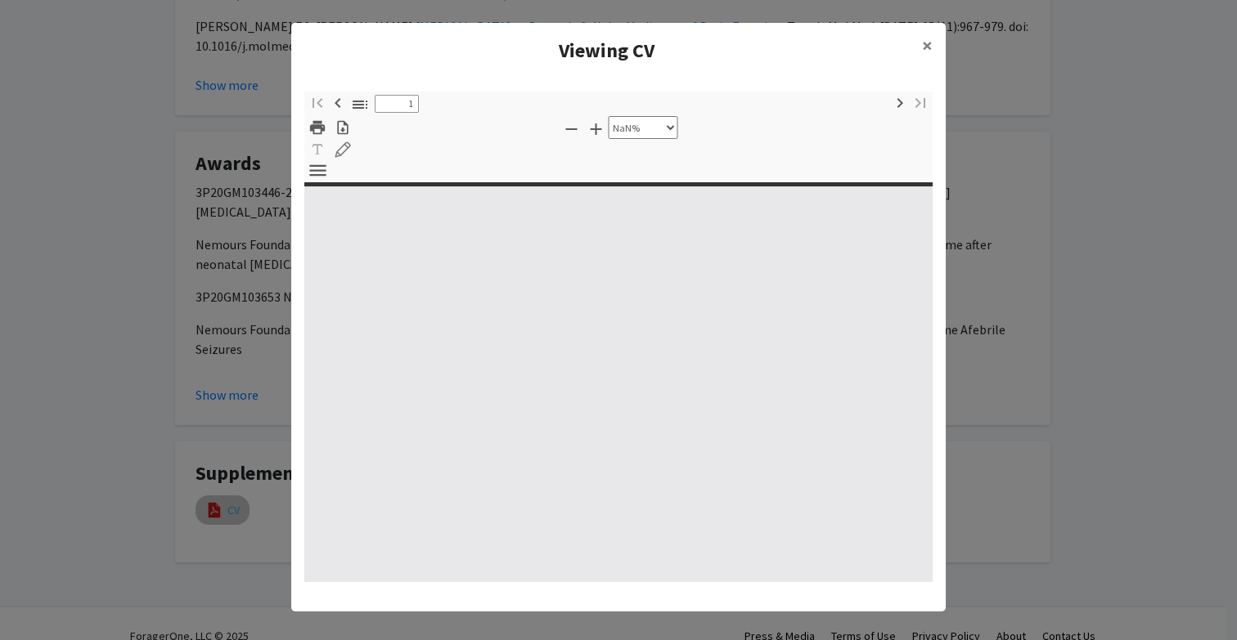
type input "0"
select select "custom"
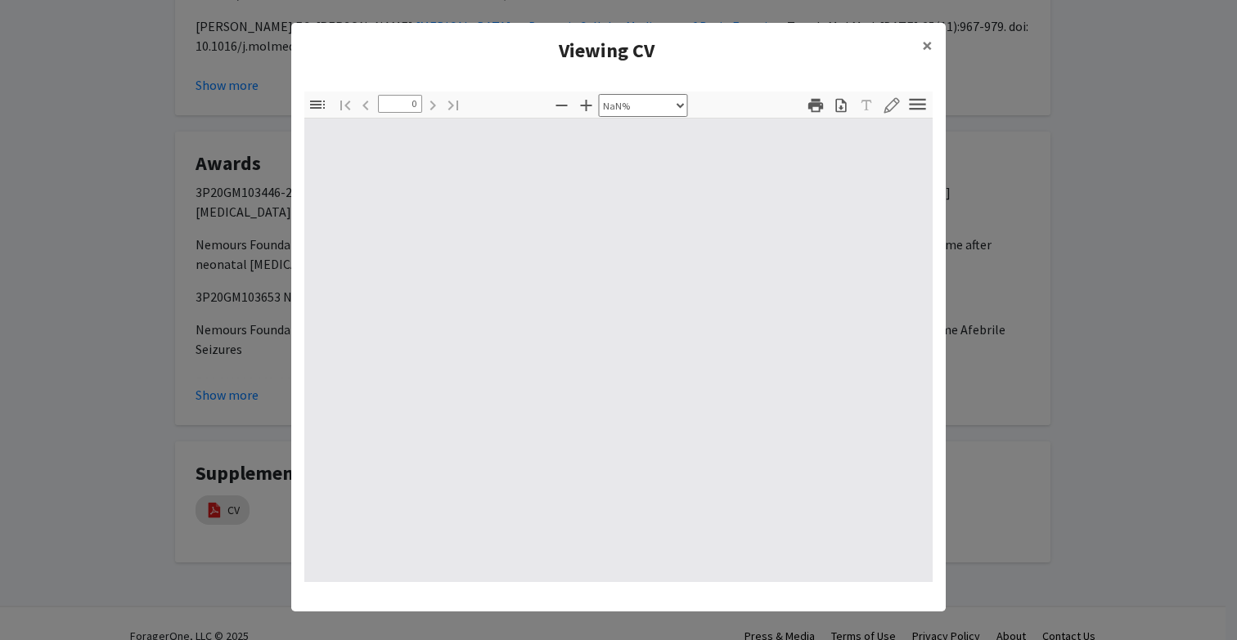
type input "1"
select select "auto"
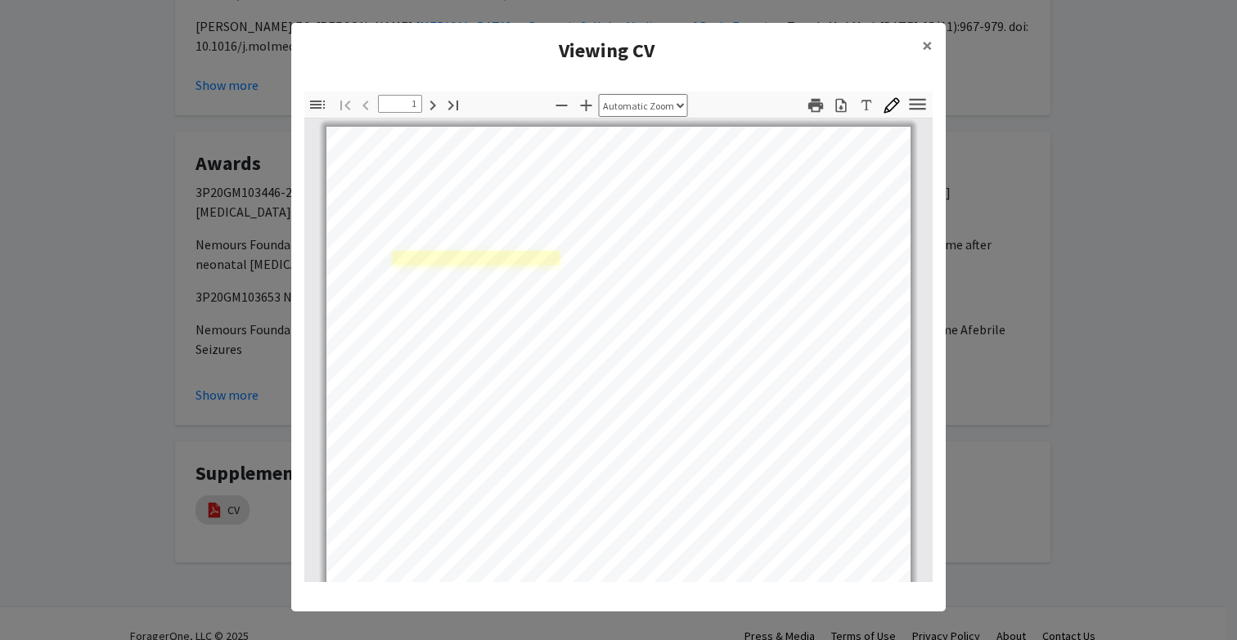
click at [523, 265] on div "Page 1" at bounding box center [618, 504] width 599 height 770
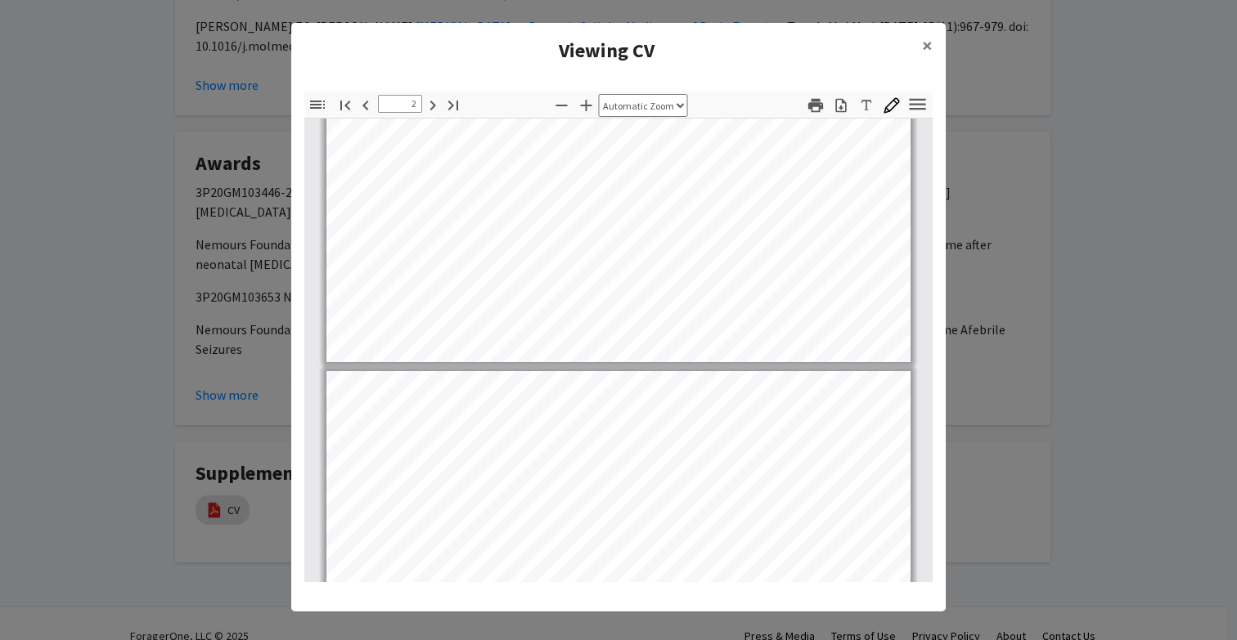
type input "1"
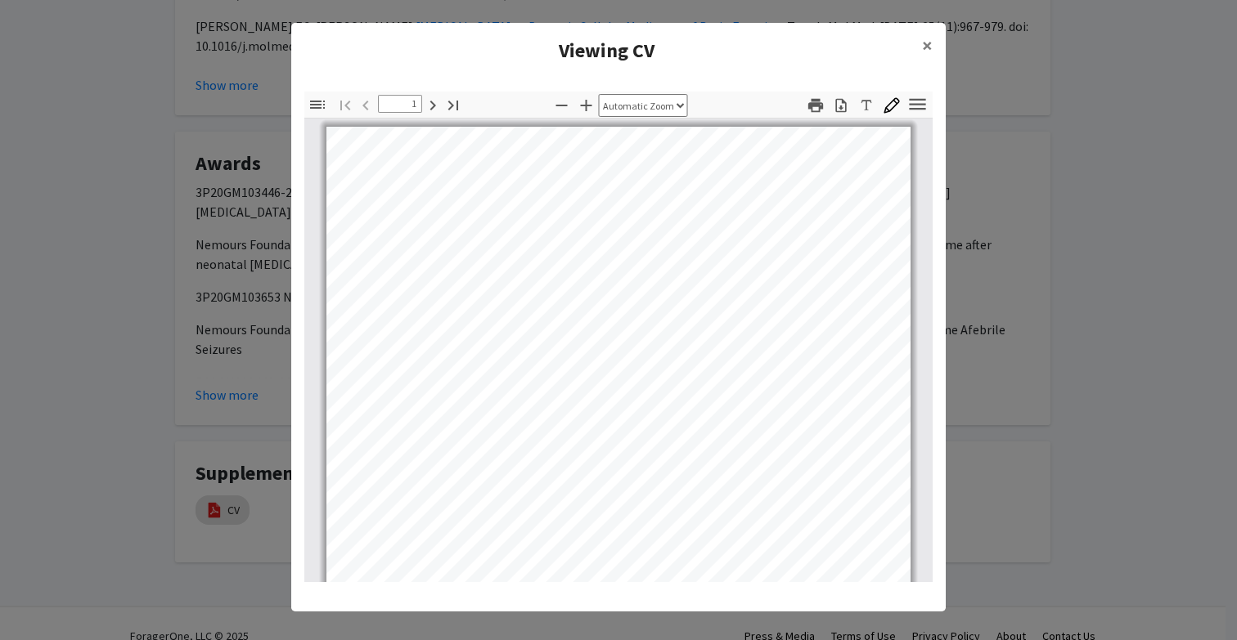
scroll to position [0, 0]
click at [417, 256] on link "Page 1" at bounding box center [476, 258] width 167 height 14
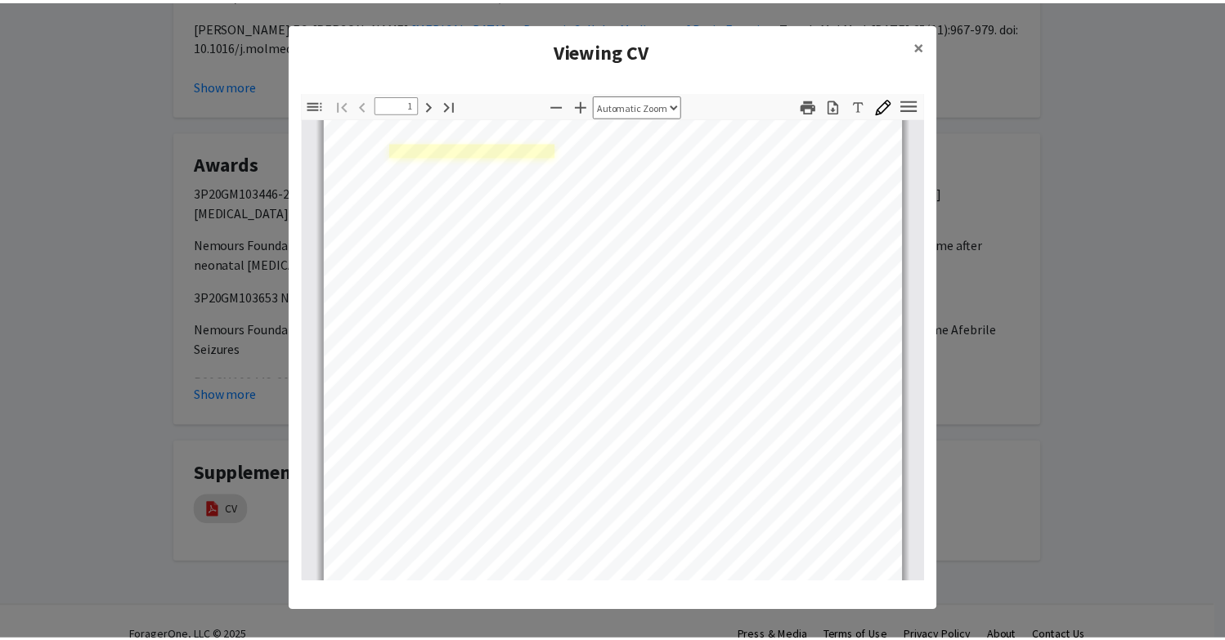
scroll to position [110, 0]
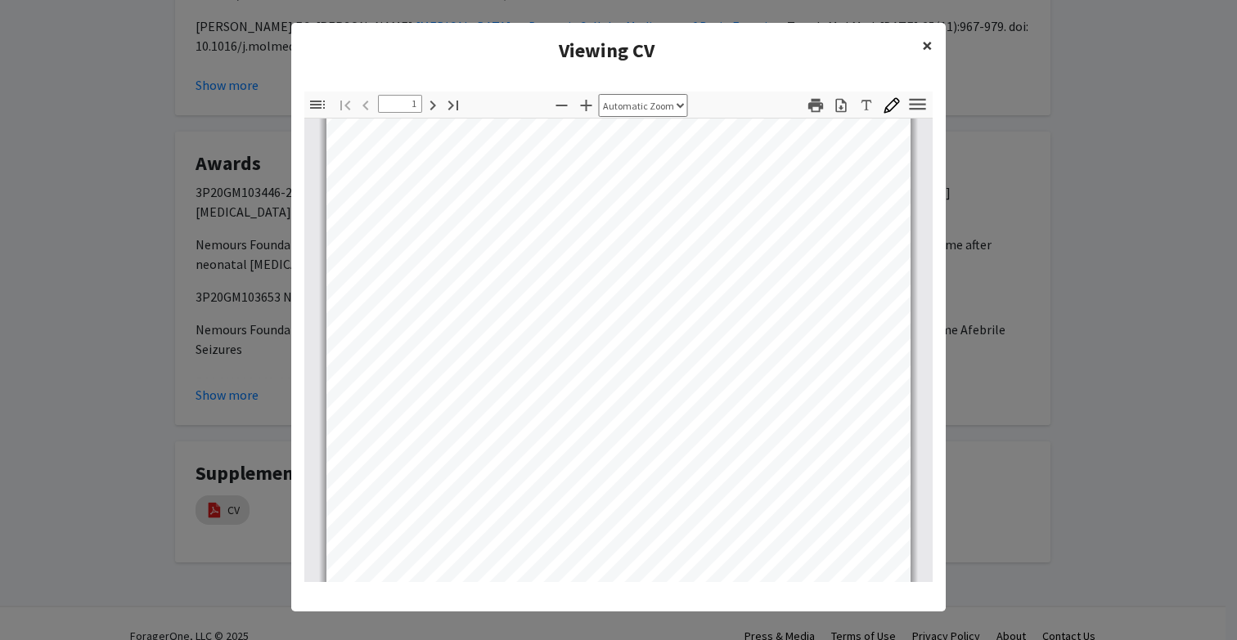
click at [936, 60] on button "×" at bounding box center [927, 46] width 37 height 46
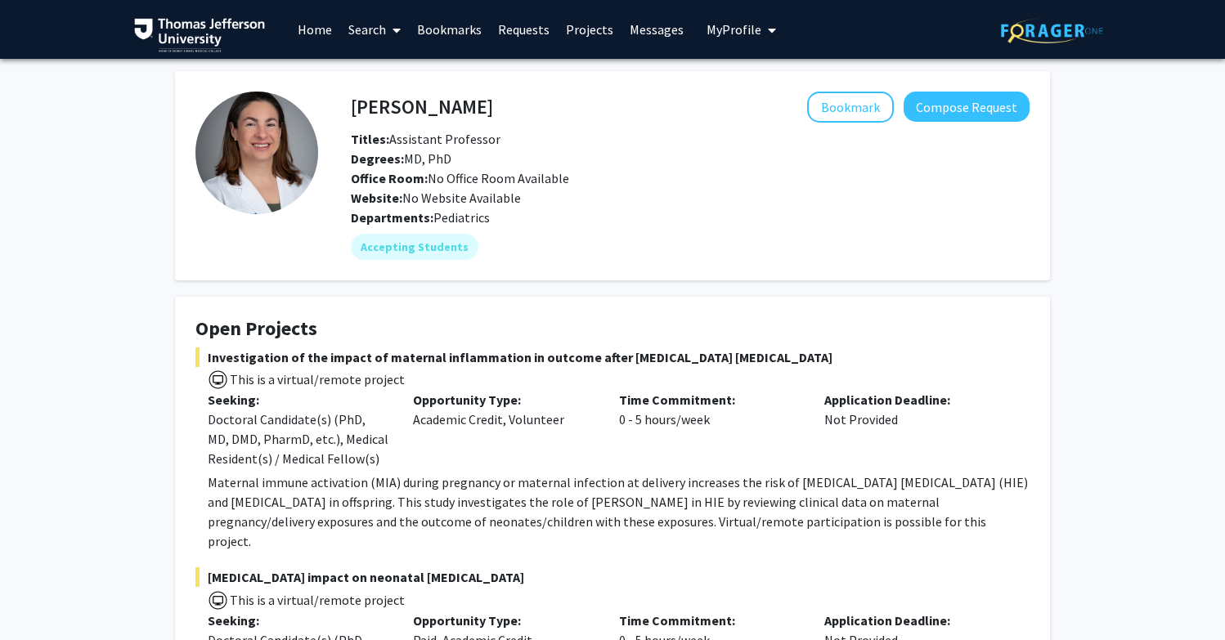
scroll to position [0, 0]
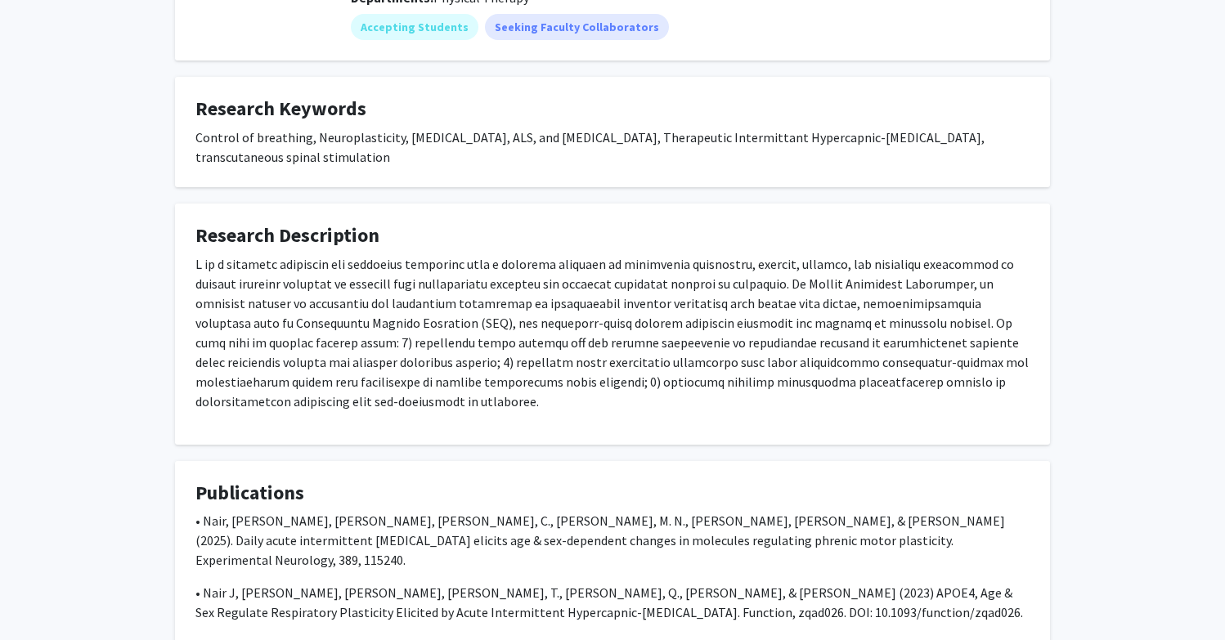
scroll to position [258, 0]
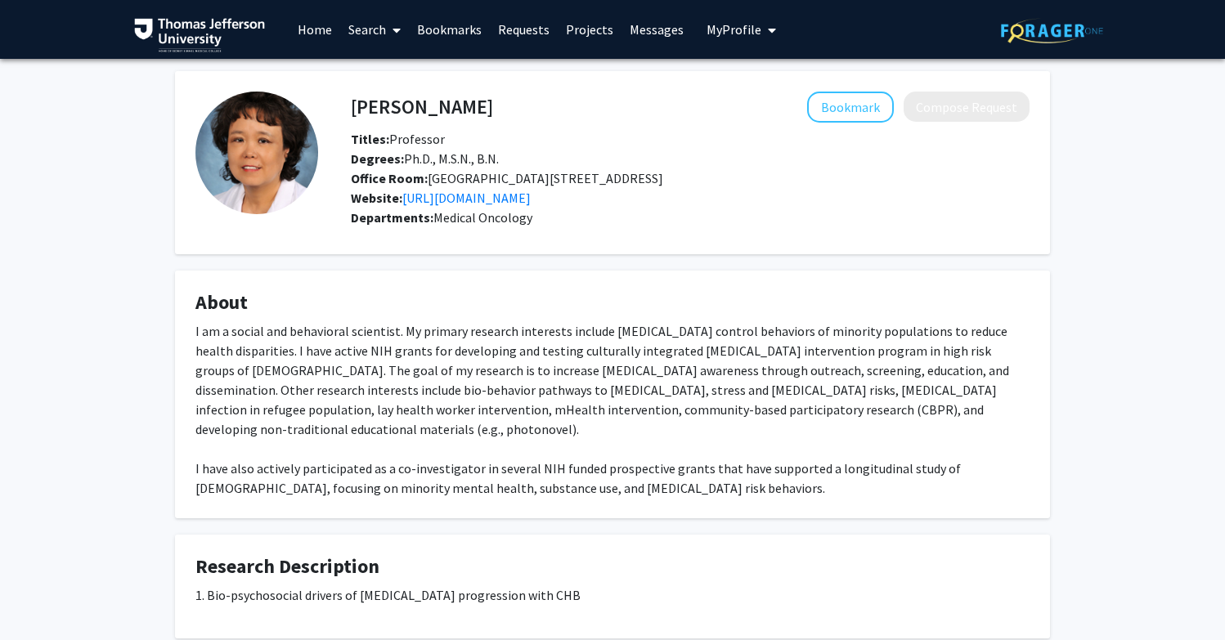
click at [757, 400] on div "I am a social and behavioral scientist. My primary research interests include […" at bounding box center [612, 409] width 834 height 177
click at [757, 400] on div "I am a social and behavioral scientist. My primary research interests include c…" at bounding box center [612, 409] width 834 height 177
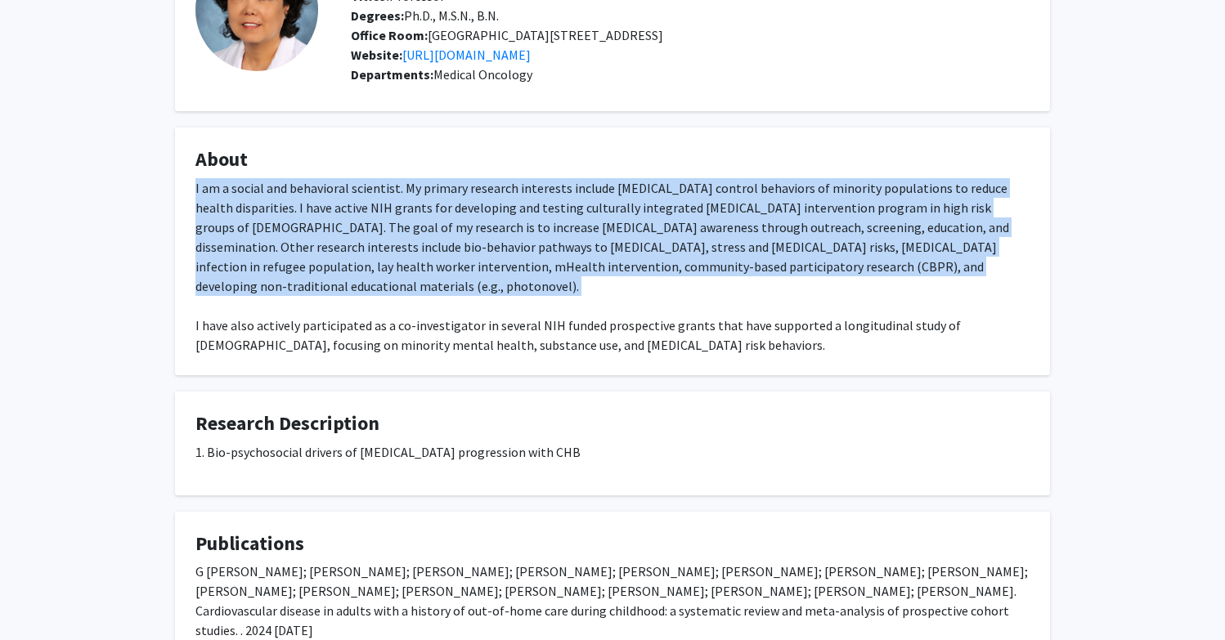
scroll to position [146, 0]
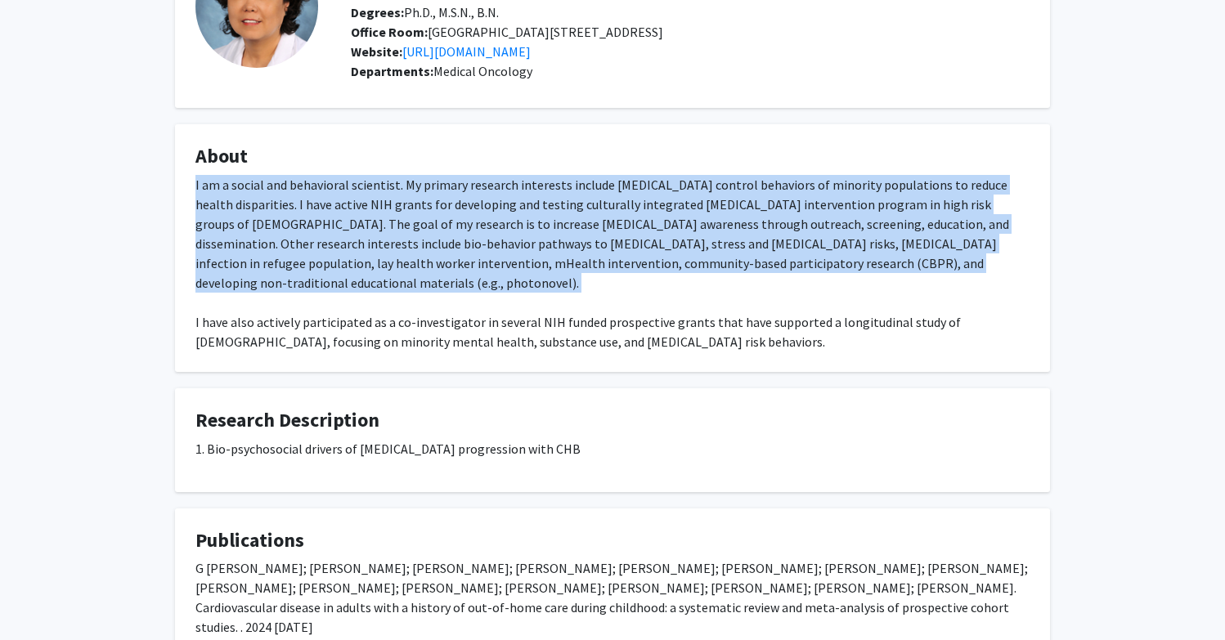
click at [685, 290] on div "I am a social and behavioral scientist. My primary research interests include c…" at bounding box center [612, 263] width 834 height 177
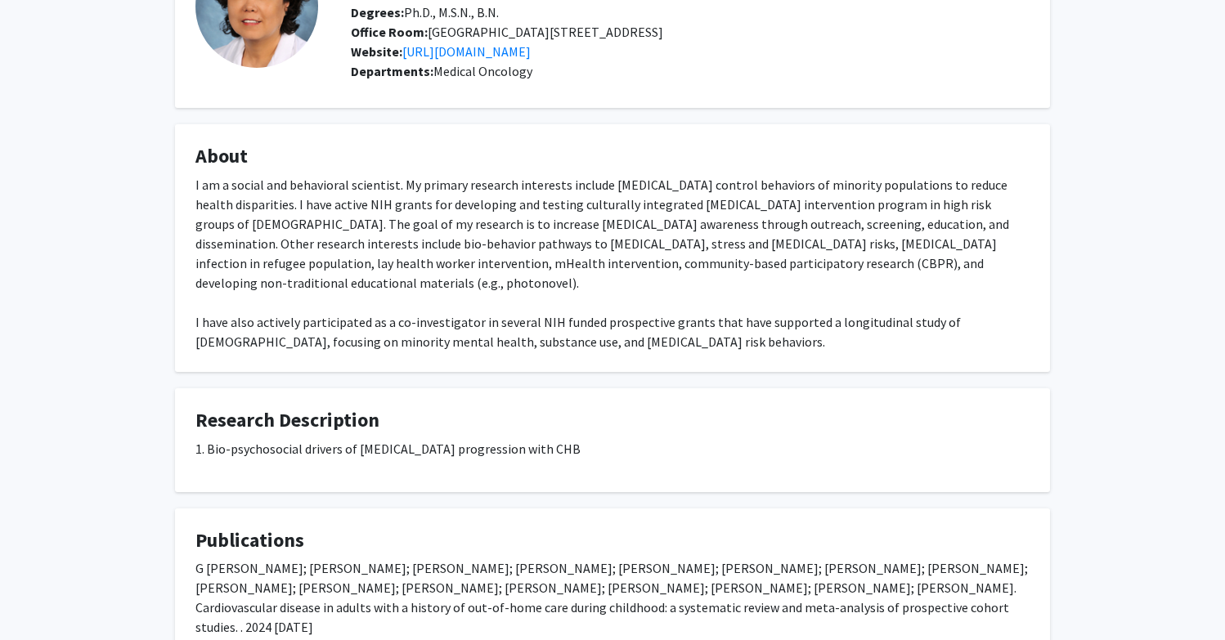
click at [684, 322] on div "I am a social and behavioral scientist. My primary research interests include c…" at bounding box center [612, 263] width 834 height 177
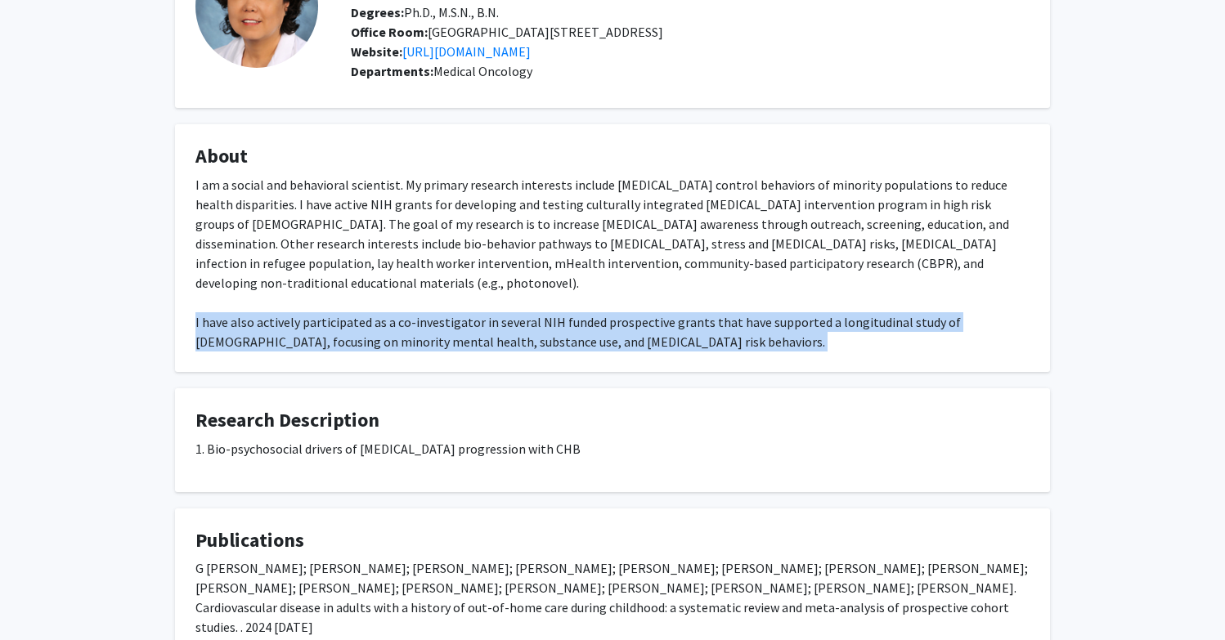
click at [684, 322] on div "I am a social and behavioral scientist. My primary research interests include c…" at bounding box center [612, 263] width 834 height 177
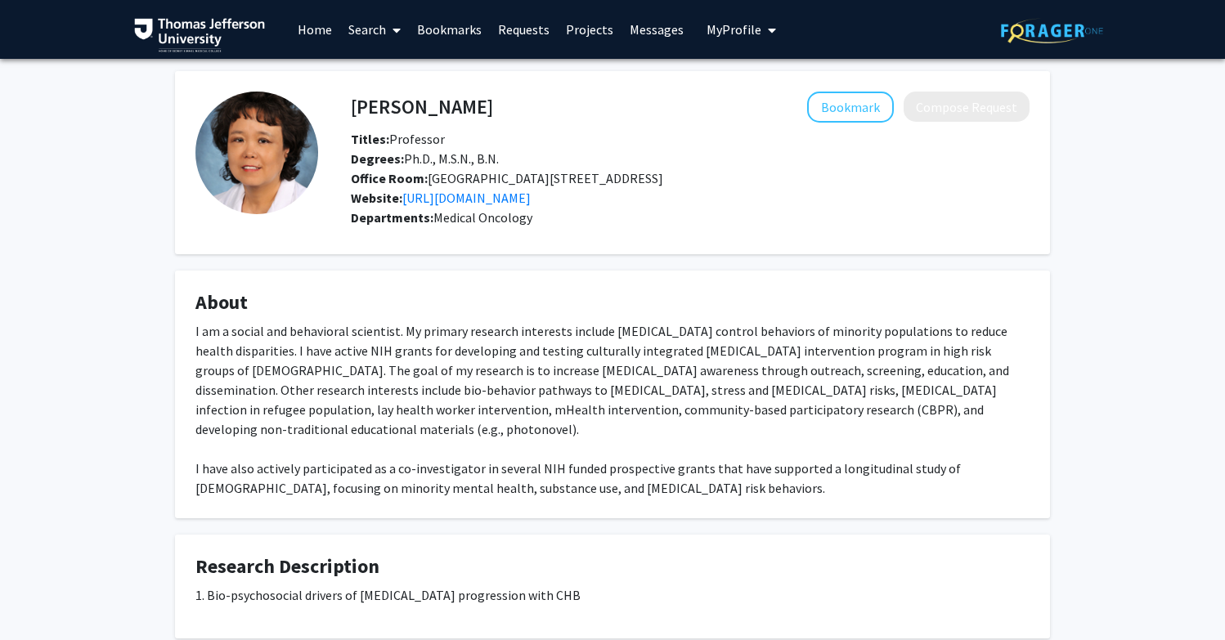
scroll to position [0, 0]
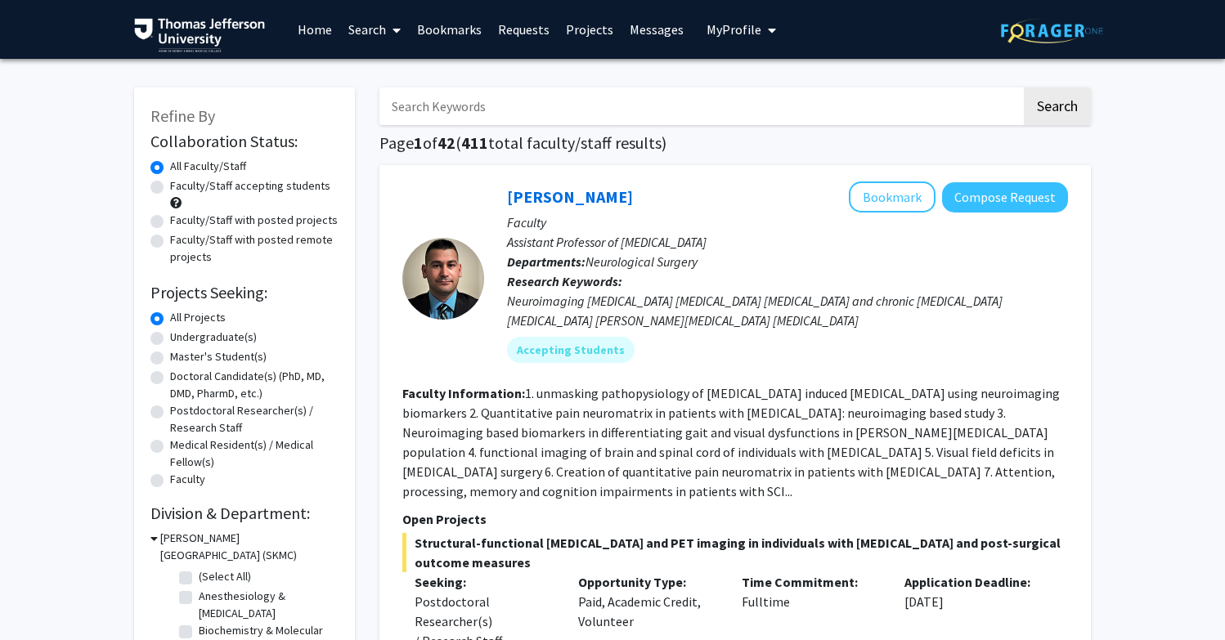
click at [445, 112] on input "Search Keywords" at bounding box center [700, 107] width 642 height 38
type input "family"
click at [1057, 109] on button "Search" at bounding box center [1057, 107] width 67 height 38
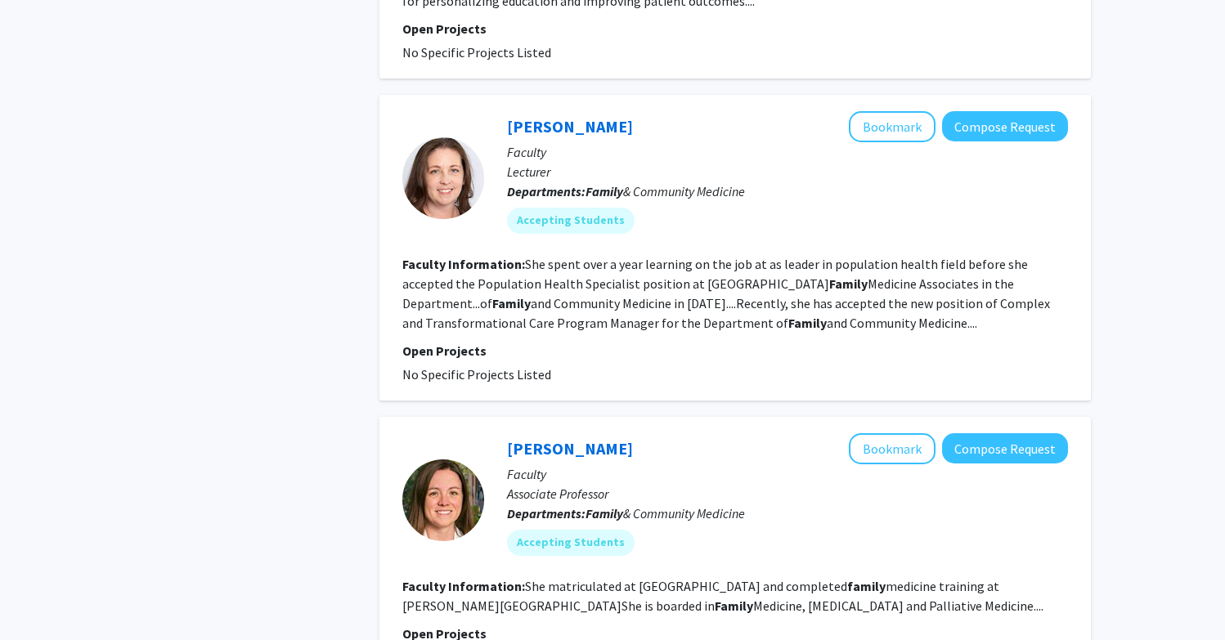
scroll to position [4645, 0]
